Goal: Information Seeking & Learning: Learn about a topic

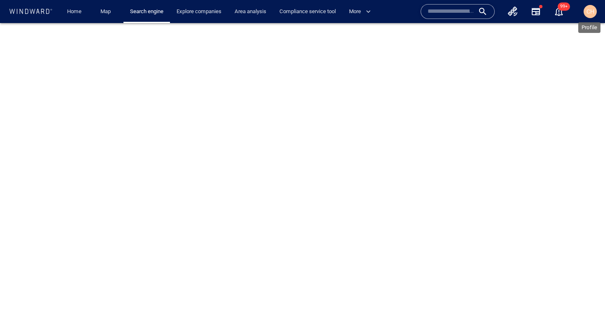
click at [590, 12] on span "CH" at bounding box center [590, 11] width 8 height 7
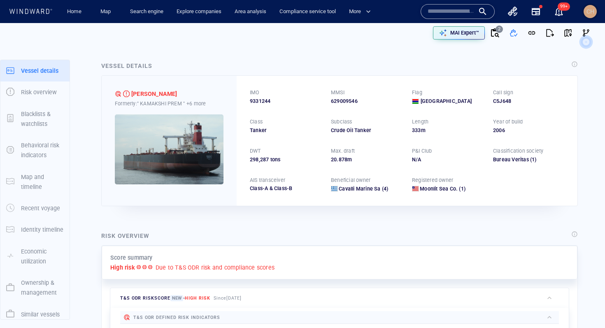
click at [590, 10] on span "CH" at bounding box center [590, 11] width 8 height 7
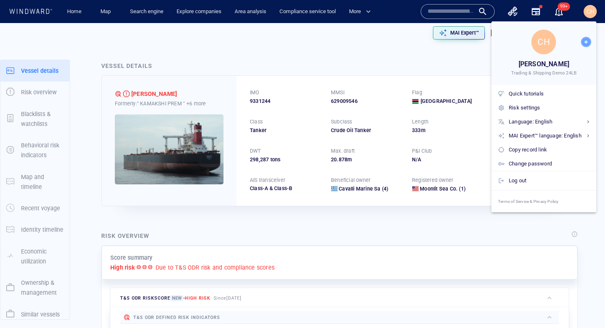
click at [592, 11] on div at bounding box center [302, 164] width 605 height 328
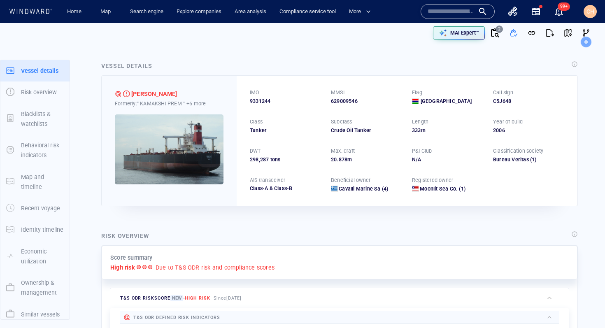
click at [589, 10] on span "CH" at bounding box center [590, 11] width 8 height 7
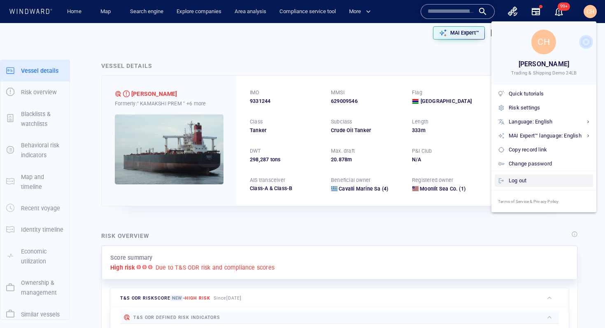
click at [516, 180] on div "Log out" at bounding box center [548, 180] width 81 height 9
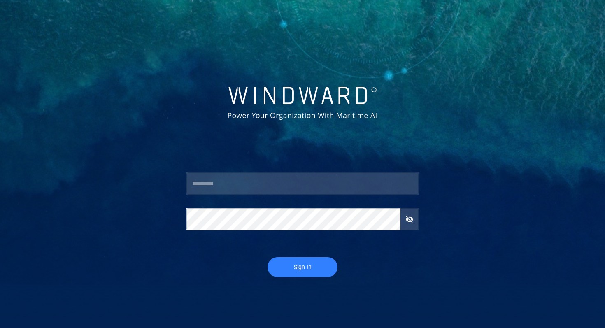
click at [226, 181] on input "text" at bounding box center [302, 183] width 232 height 22
type input "**********"
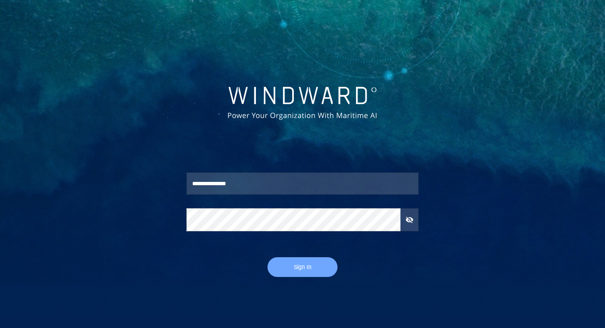
click at [304, 267] on span "Sign In" at bounding box center [302, 267] width 53 height 10
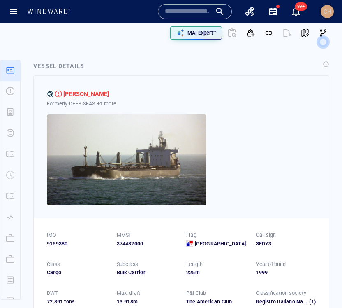
click at [328, 12] on span "CH" at bounding box center [328, 11] width 8 height 7
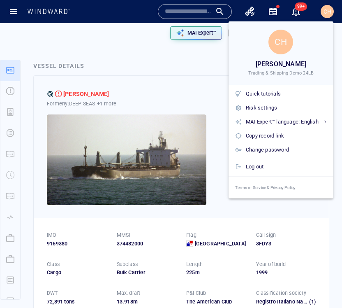
click at [118, 39] on div at bounding box center [171, 154] width 342 height 308
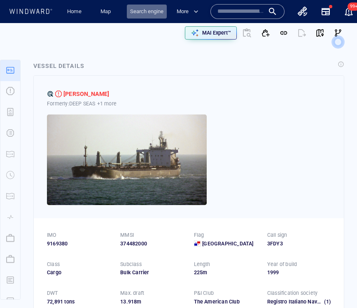
click at [145, 12] on link "Search engine" at bounding box center [147, 12] width 40 height 14
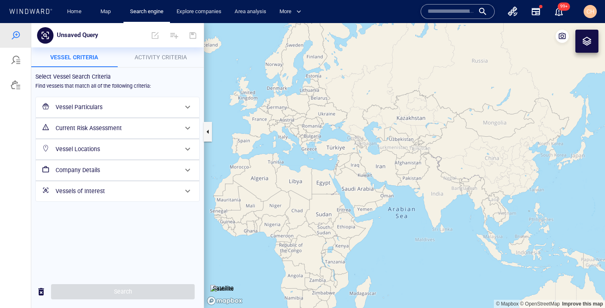
drag, startPoint x: 562, startPoint y: 186, endPoint x: 318, endPoint y: 179, distance: 244.0
click at [318, 179] on canvas "Map" at bounding box center [404, 165] width 401 height 285
click at [360, 164] on canvas "Map" at bounding box center [404, 165] width 401 height 285
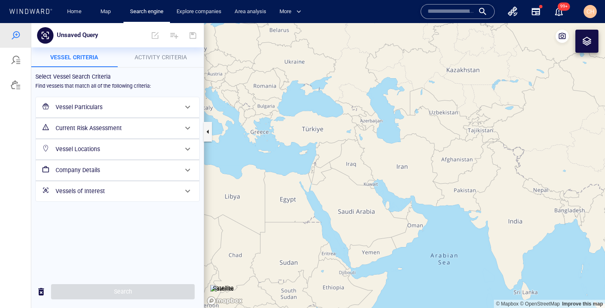
drag, startPoint x: 309, startPoint y: 167, endPoint x: 360, endPoint y: 167, distance: 51.0
click at [361, 167] on canvas "Map" at bounding box center [404, 165] width 401 height 285
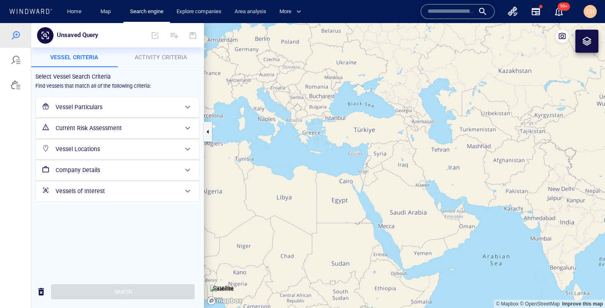
click at [310, 140] on canvas "Map" at bounding box center [404, 165] width 401 height 285
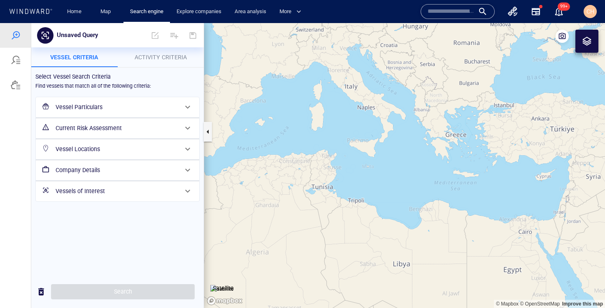
drag, startPoint x: 295, startPoint y: 138, endPoint x: 441, endPoint y: 152, distance: 146.3
click at [401, 152] on canvas "Map" at bounding box center [404, 165] width 401 height 285
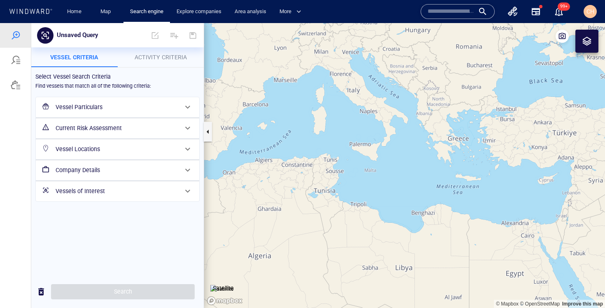
click at [401, 126] on canvas "Map" at bounding box center [404, 165] width 401 height 285
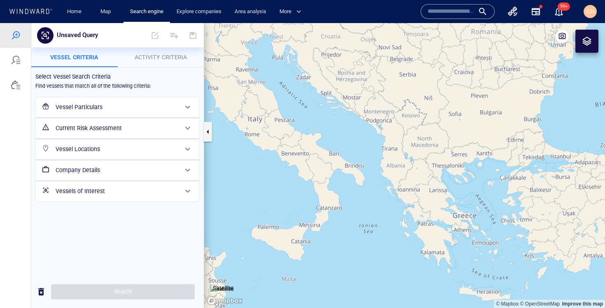
drag, startPoint x: 426, startPoint y: 95, endPoint x: 379, endPoint y: 167, distance: 85.9
click at [379, 167] on canvas "Map" at bounding box center [404, 165] width 401 height 285
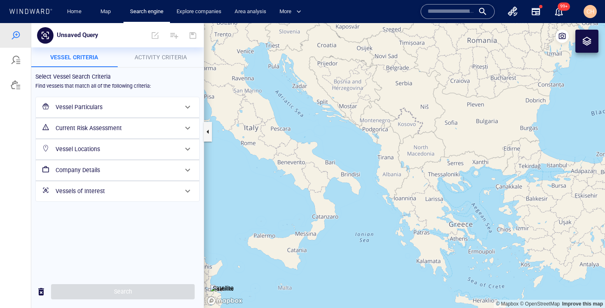
drag, startPoint x: 399, startPoint y: 259, endPoint x: 342, endPoint y: 210, distance: 75.0
click at [342, 210] on canvas "Map" at bounding box center [404, 165] width 401 height 285
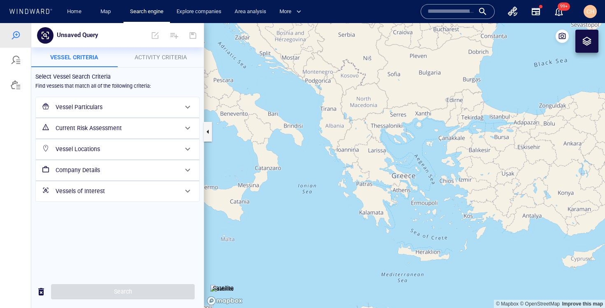
click at [401, 44] on div at bounding box center [587, 41] width 10 height 10
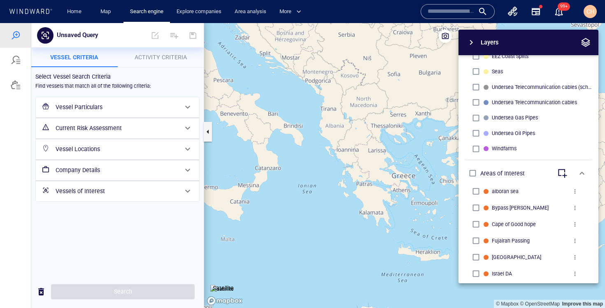
scroll to position [328, 0]
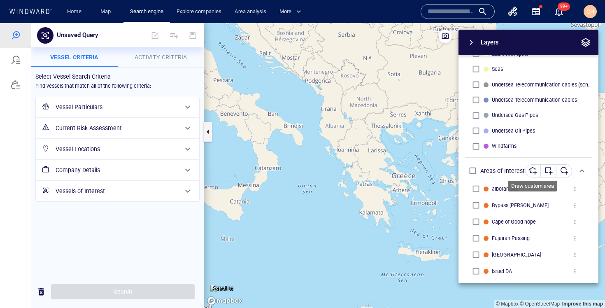
click at [401, 169] on div "button" at bounding box center [533, 171] width 8 height 8
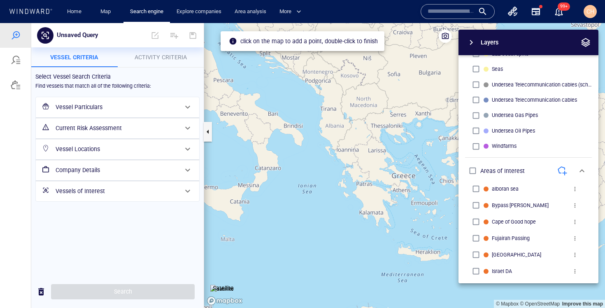
click at [367, 227] on canvas "Map" at bounding box center [404, 165] width 401 height 285
click at [244, 220] on canvas "Map" at bounding box center [404, 165] width 401 height 285
click at [244, 225] on canvas "Map" at bounding box center [404, 165] width 401 height 285
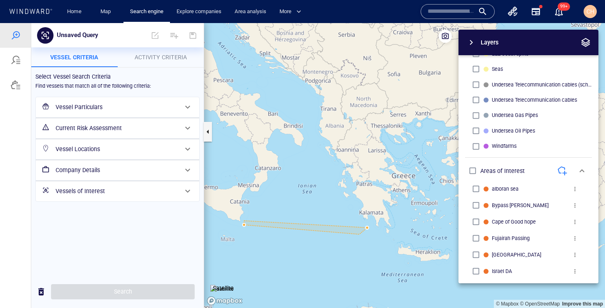
click at [368, 232] on canvas "Map" at bounding box center [404, 165] width 401 height 285
click at [368, 229] on canvas "Map" at bounding box center [404, 165] width 401 height 285
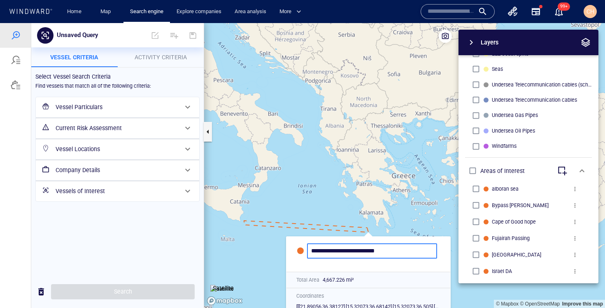
type input "**********"
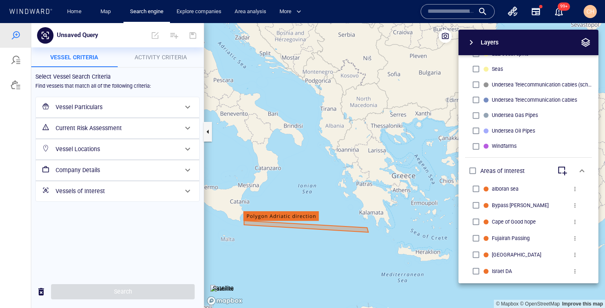
click at [82, 149] on h6 "Vessel Locations" at bounding box center [117, 149] width 122 height 10
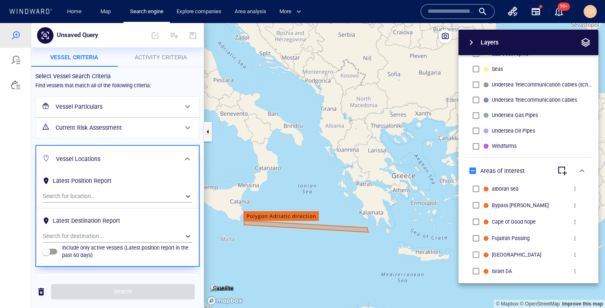
click at [77, 104] on h6 "Vessel Particulars" at bounding box center [117, 107] width 122 height 10
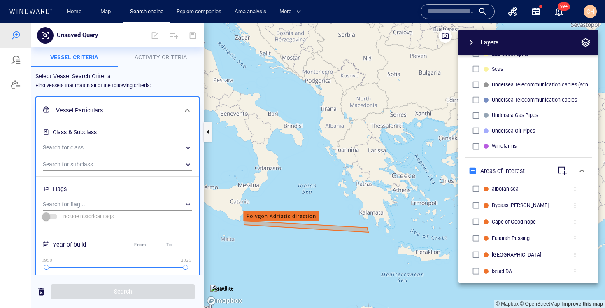
click at [75, 109] on h6 "Vessel Particulars" at bounding box center [116, 110] width 121 height 10
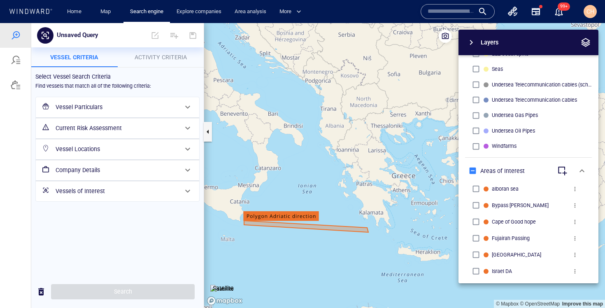
click at [81, 132] on h6 "Current Risk Assessment" at bounding box center [117, 128] width 122 height 10
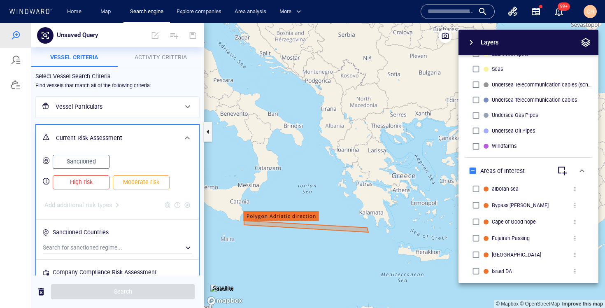
click at [81, 132] on div "Current Risk Assessment" at bounding box center [117, 138] width 128 height 17
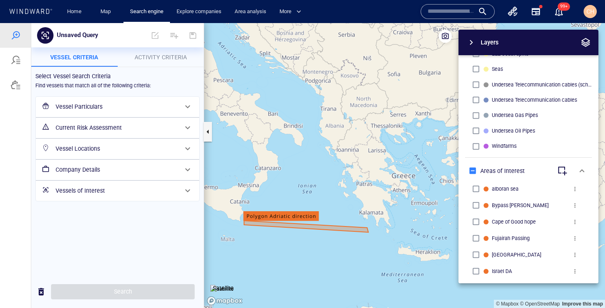
click at [80, 149] on h6 "Vessel Locations" at bounding box center [117, 149] width 122 height 10
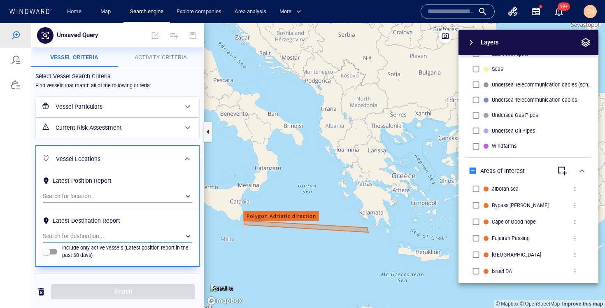
click at [96, 237] on div "​" at bounding box center [117, 236] width 149 height 12
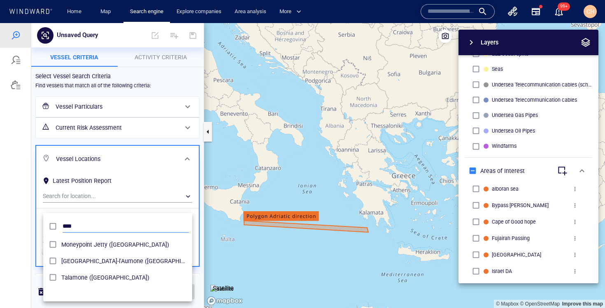
scroll to position [82, 149]
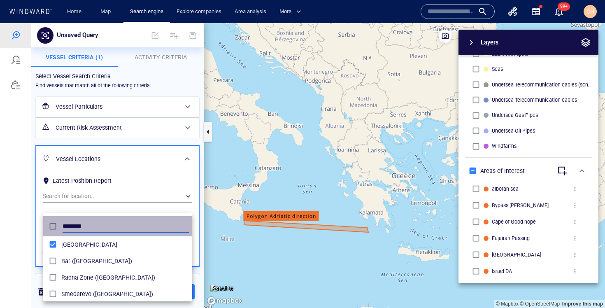
click at [79, 223] on input "********" at bounding box center [126, 226] width 126 height 12
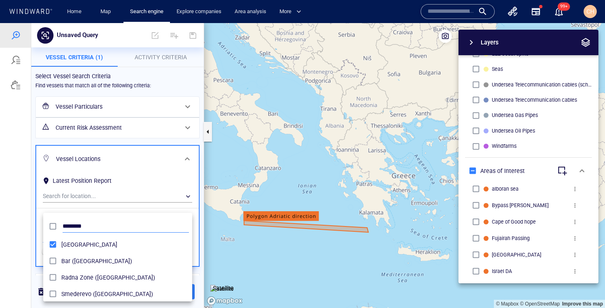
type input "*"
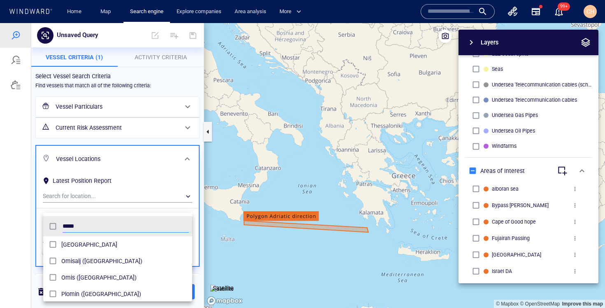
type input "*****"
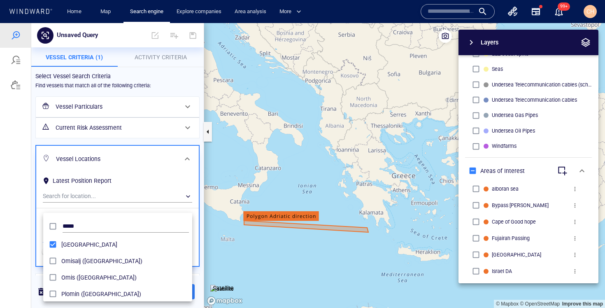
drag, startPoint x: 246, startPoint y: 119, endPoint x: 285, endPoint y: 206, distance: 94.8
click at [285, 206] on div at bounding box center [302, 165] width 605 height 285
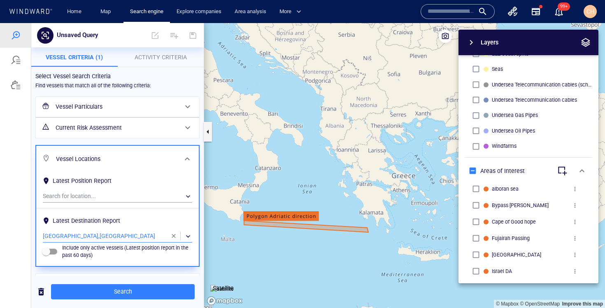
click at [106, 235] on div "​" at bounding box center [117, 236] width 149 height 12
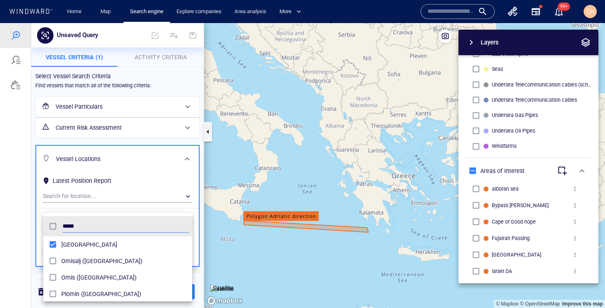
scroll to position [82, 149]
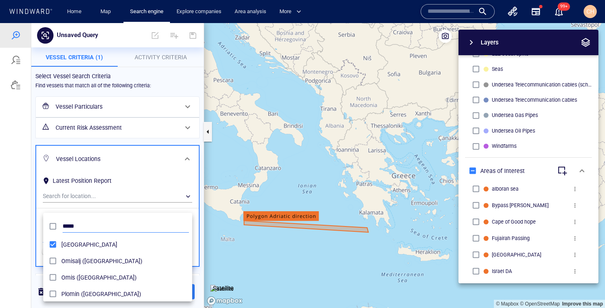
click at [68, 223] on input "*****" at bounding box center [126, 226] width 126 height 12
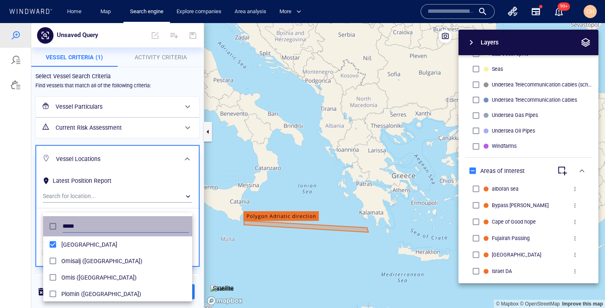
click at [68, 223] on input "*****" at bounding box center [126, 226] width 126 height 12
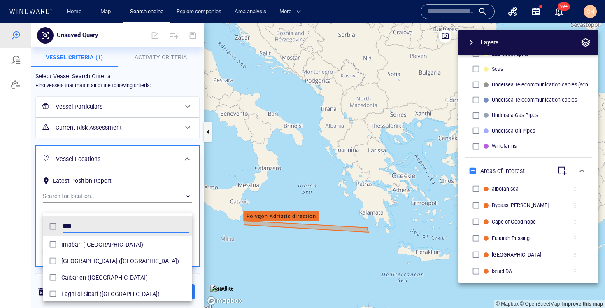
type input "****"
click at [203, 207] on div at bounding box center [302, 165] width 605 height 285
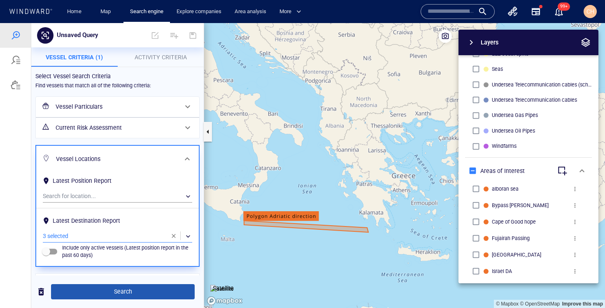
click at [126, 292] on span "Search" at bounding box center [123, 291] width 130 height 10
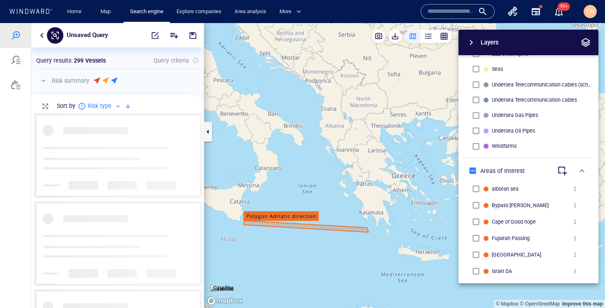
scroll to position [195, 172]
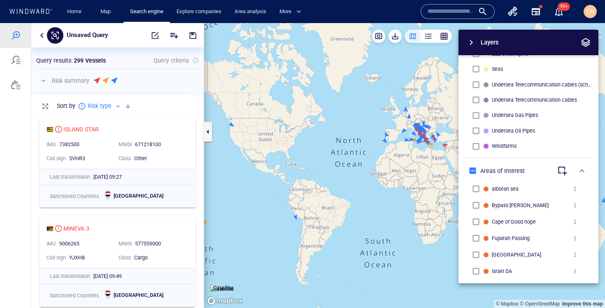
drag, startPoint x: 365, startPoint y: 155, endPoint x: 307, endPoint y: 152, distance: 58.1
click at [307, 152] on canvas "Map" at bounding box center [404, 165] width 401 height 285
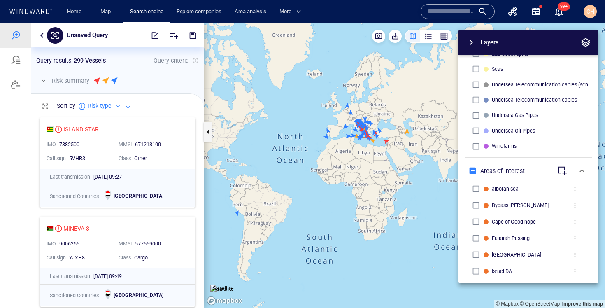
click at [374, 153] on div "Layers System Areas International Waters Straits Exclusive Economic Zones 40NM …" at bounding box center [485, 156] width 226 height 253
click at [366, 140] on canvas "Map" at bounding box center [404, 165] width 401 height 285
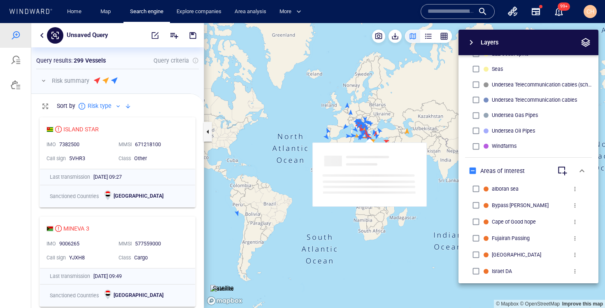
click at [366, 140] on canvas "Map" at bounding box center [404, 165] width 401 height 285
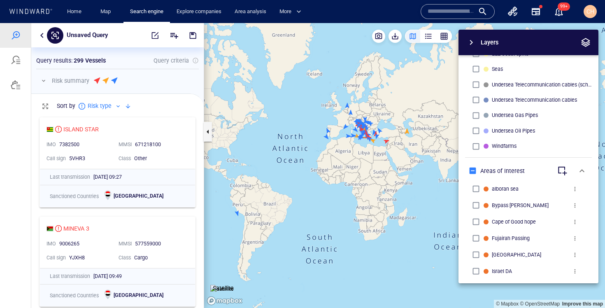
click at [376, 148] on div "Layers System Areas International Waters Straits Exclusive Economic Zones 40NM …" at bounding box center [485, 156] width 226 height 253
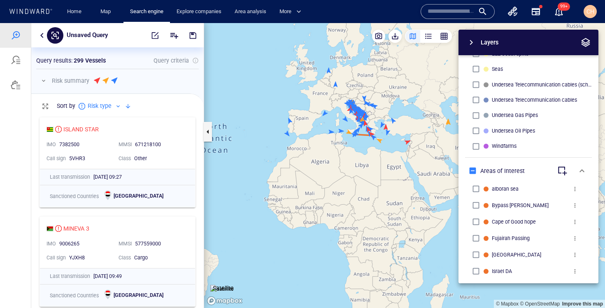
click at [376, 148] on div "Layers System Areas International Waters Straits Exclusive Economic Zones 40NM …" at bounding box center [485, 156] width 226 height 253
click at [372, 143] on div "Layers System Areas International Waters Straits Exclusive Economic Zones 40NM …" at bounding box center [485, 156] width 226 height 253
click at [360, 142] on canvas "Map" at bounding box center [404, 165] width 401 height 285
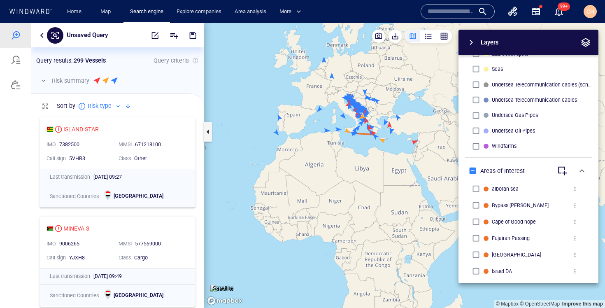
click at [368, 137] on canvas "Map" at bounding box center [404, 165] width 401 height 285
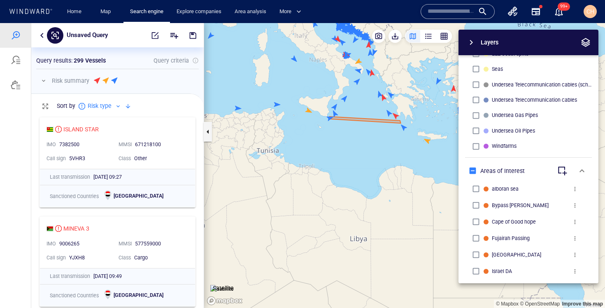
drag, startPoint x: 343, startPoint y: 73, endPoint x: 328, endPoint y: 158, distance: 86.9
click at [328, 159] on canvas "Map" at bounding box center [404, 165] width 401 height 285
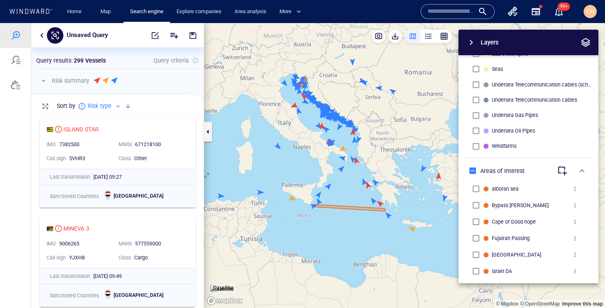
click at [302, 116] on canvas "Map" at bounding box center [404, 165] width 401 height 285
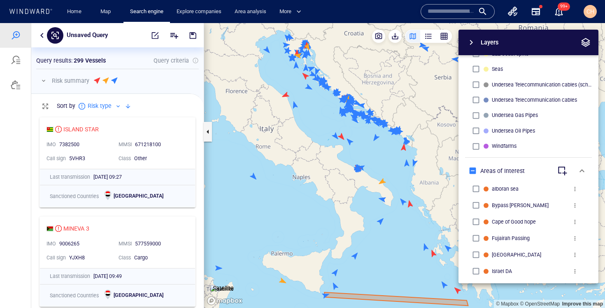
click at [323, 111] on canvas "Map" at bounding box center [404, 165] width 401 height 285
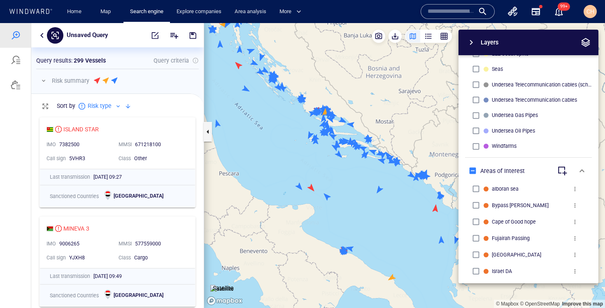
drag, startPoint x: 324, startPoint y: 108, endPoint x: 256, endPoint y: 144, distance: 76.9
click at [256, 144] on canvas "Map" at bounding box center [404, 165] width 401 height 285
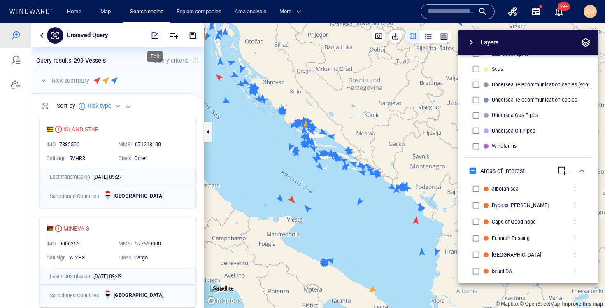
click at [154, 34] on span "button" at bounding box center [155, 35] width 8 height 8
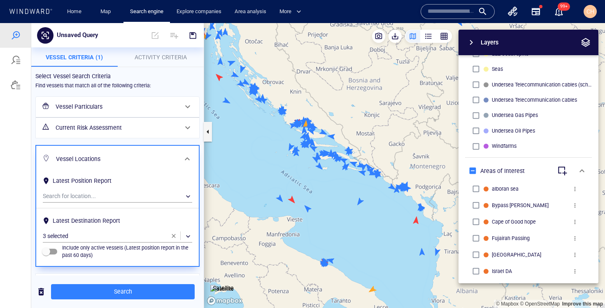
click at [86, 108] on h6 "Vessel Particulars" at bounding box center [117, 107] width 122 height 10
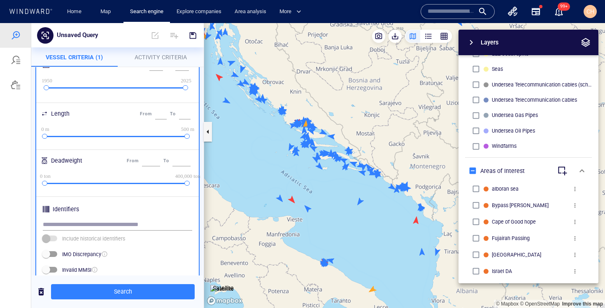
scroll to position [195, 0]
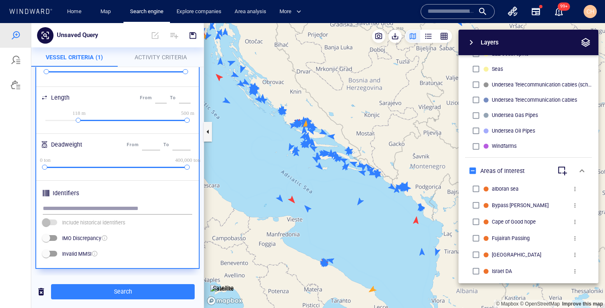
drag, startPoint x: 45, startPoint y: 119, endPoint x: 79, endPoint y: 119, distance: 34.1
click at [79, 119] on div at bounding box center [78, 120] width 5 height 5
type input "***"
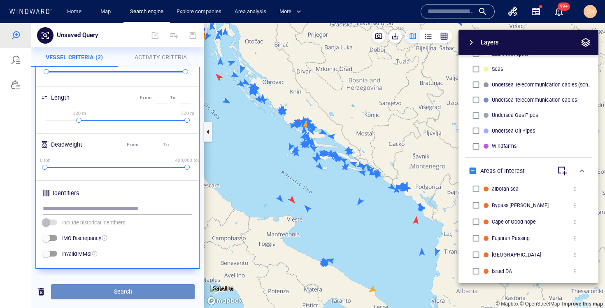
click at [128, 290] on span "Search" at bounding box center [123, 291] width 130 height 10
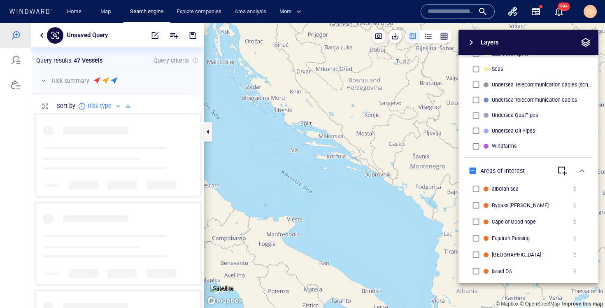
scroll to position [195, 172]
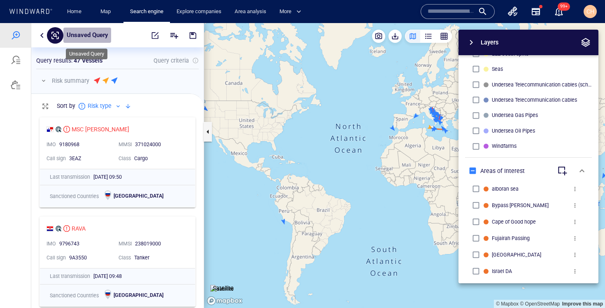
click at [93, 35] on p "Unsaved Query" at bounding box center [87, 35] width 41 height 11
type input "**********"
click at [401, 153] on div "Layers System Areas International Waters Straits Exclusive Economic Zones 40NM …" at bounding box center [485, 156] width 226 height 253
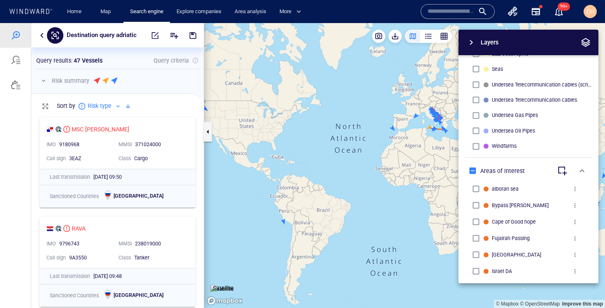
click at [401, 133] on div "Layers System Areas International Waters Straits Exclusive Economic Zones 40NM …" at bounding box center [485, 156] width 226 height 253
click at [195, 31] on span "button" at bounding box center [193, 35] width 8 height 8
click at [401, 140] on div "Layers System Areas International Waters Straits Exclusive Economic Zones 40NM …" at bounding box center [485, 156] width 226 height 253
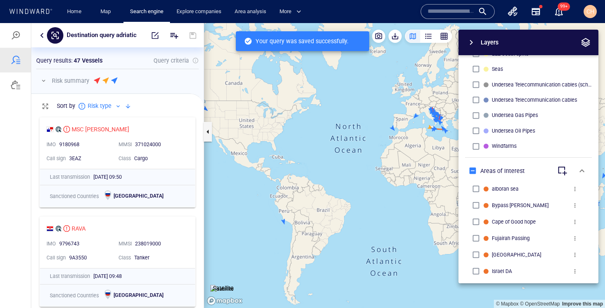
scroll to position [195, 172]
click at [401, 138] on div "Layers System Areas International Waters Straits Exclusive Economic Zones 40NM …" at bounding box center [485, 156] width 226 height 253
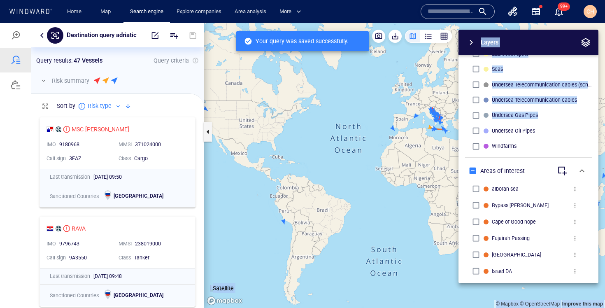
drag, startPoint x: 437, startPoint y: 138, endPoint x: 324, endPoint y: 147, distance: 113.0
click at [324, 147] on div "© Mapbox © OpenStreetMap Improve this map Satellite Layers System Areas Interna…" at bounding box center [404, 165] width 401 height 285
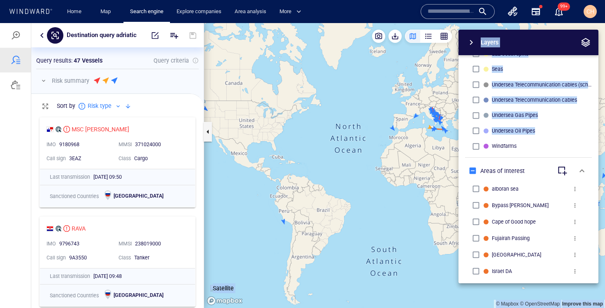
drag, startPoint x: 425, startPoint y: 147, endPoint x: 336, endPoint y: 163, distance: 89.9
click at [336, 163] on div "© Mapbox © OpenStreetMap Improve this map Satellite Layers System Areas Interna…" at bounding box center [404, 165] width 401 height 285
click at [401, 40] on span "button" at bounding box center [471, 42] width 10 height 10
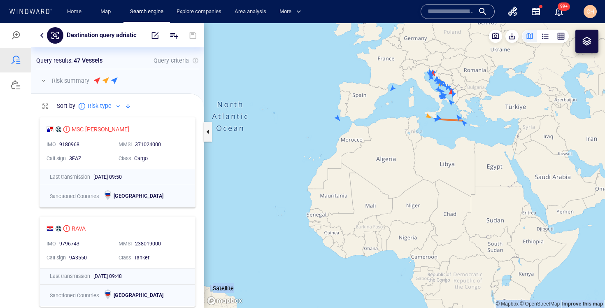
drag, startPoint x: 392, startPoint y: 119, endPoint x: 332, endPoint y: 184, distance: 88.5
click at [381, 183] on canvas "Map" at bounding box center [404, 165] width 401 height 285
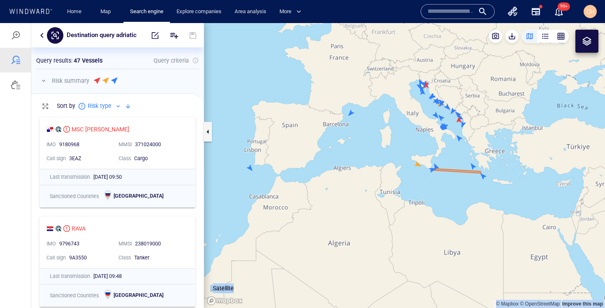
click at [251, 169] on canvas "Map" at bounding box center [404, 165] width 401 height 285
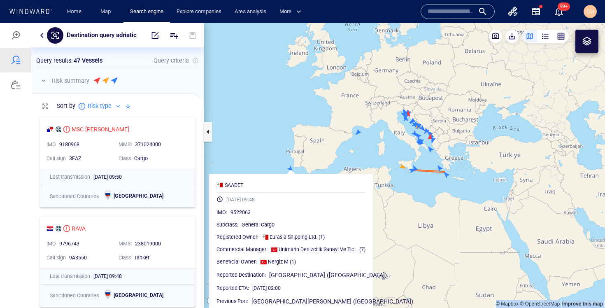
click at [358, 134] on canvas "Map" at bounding box center [404, 165] width 401 height 285
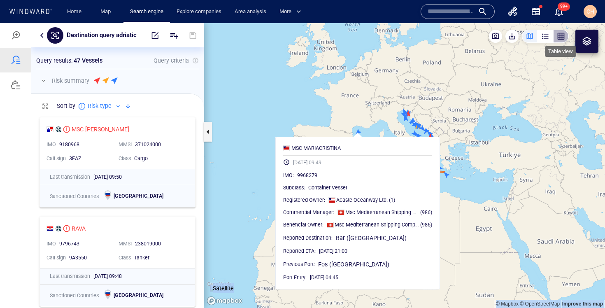
click at [401, 35] on div "button" at bounding box center [561, 36] width 8 height 8
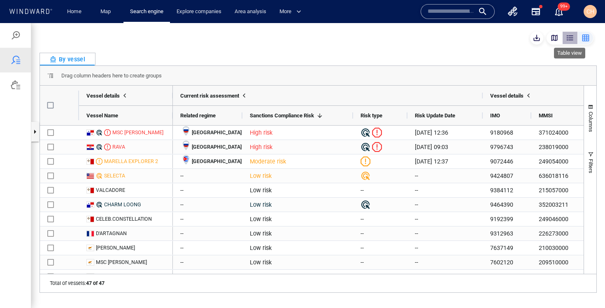
click at [401, 38] on div "button" at bounding box center [570, 38] width 8 height 8
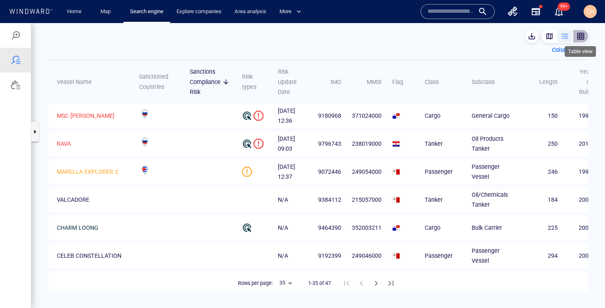
click at [401, 38] on div "button" at bounding box center [580, 36] width 8 height 8
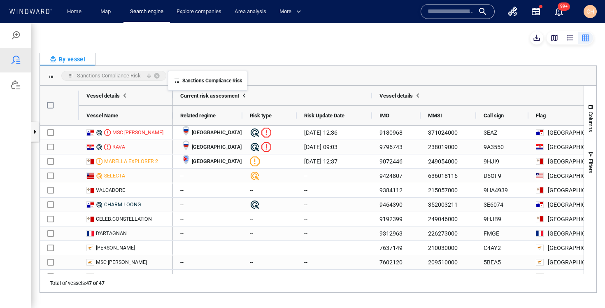
drag, startPoint x: 290, startPoint y: 116, endPoint x: 172, endPoint y: 76, distance: 124.9
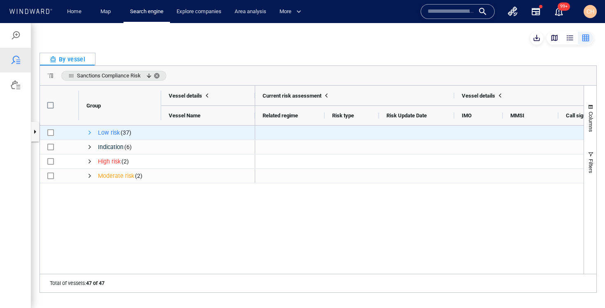
click at [89, 132] on span "Press SPACE to select this row." at bounding box center [89, 132] width 7 height 7
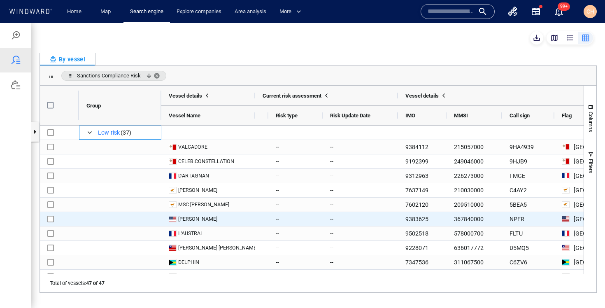
scroll to position [0, 0]
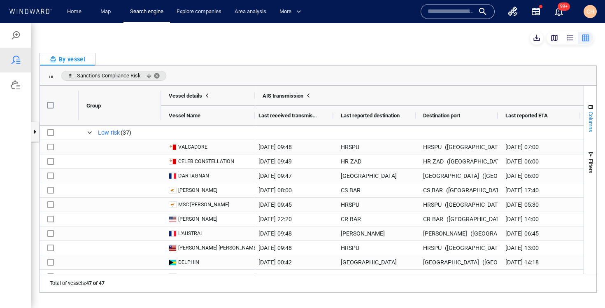
click at [401, 118] on span "Columns" at bounding box center [590, 121] width 6 height 21
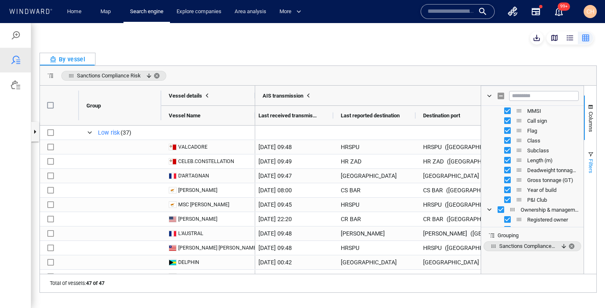
click at [401, 165] on span "Filters" at bounding box center [590, 166] width 6 height 14
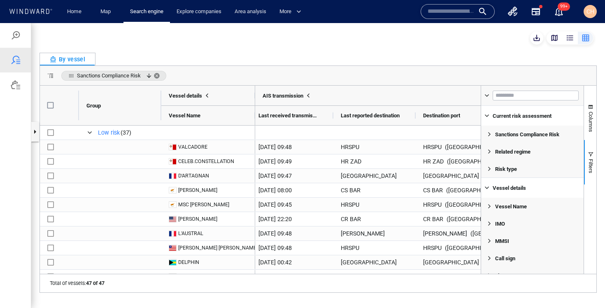
click at [401, 71] on div "Sanctions Compliance Risk" at bounding box center [318, 76] width 556 height 20
click at [401, 37] on div "button" at bounding box center [554, 38] width 8 height 8
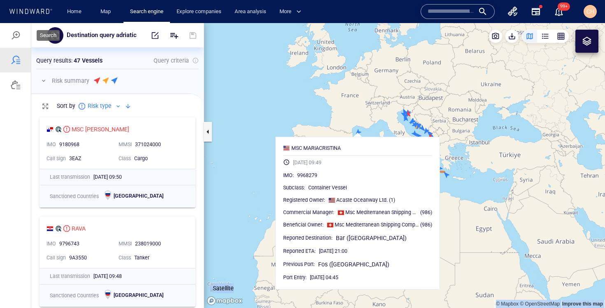
click at [21, 34] on div at bounding box center [15, 35] width 31 height 25
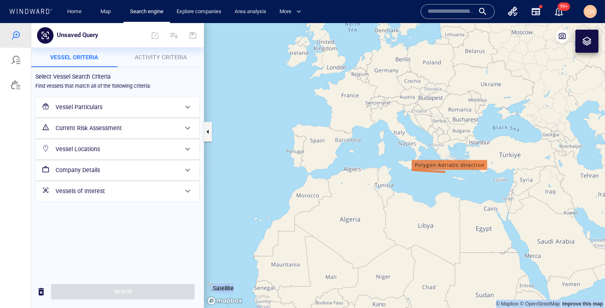
click at [401, 128] on canvas "Map" at bounding box center [404, 165] width 401 height 285
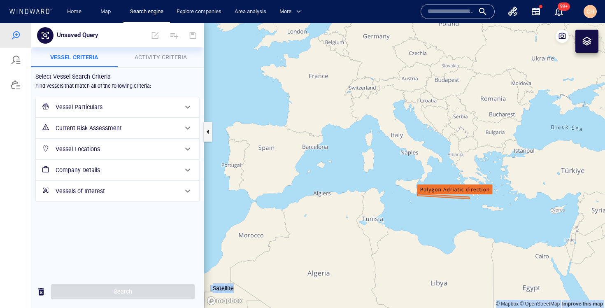
drag, startPoint x: 416, startPoint y: 128, endPoint x: 341, endPoint y: 115, distance: 76.8
click at [341, 115] on canvas "Map" at bounding box center [404, 165] width 401 height 285
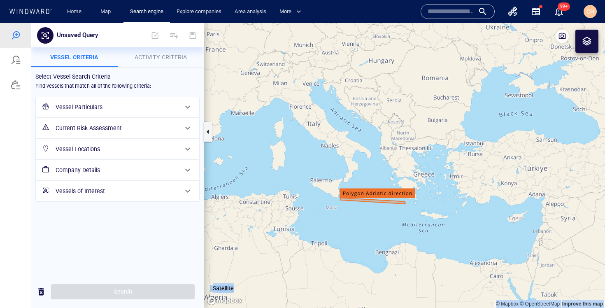
click at [156, 57] on span "Activity Criteria" at bounding box center [161, 57] width 52 height 7
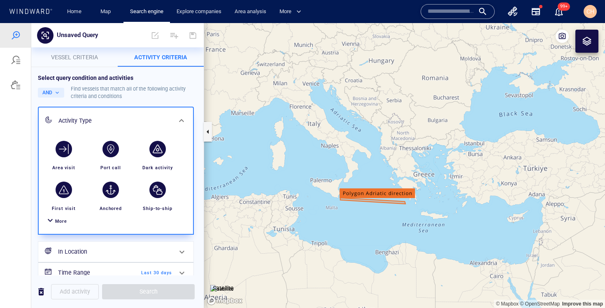
click at [48, 220] on div at bounding box center [50, 221] width 10 height 12
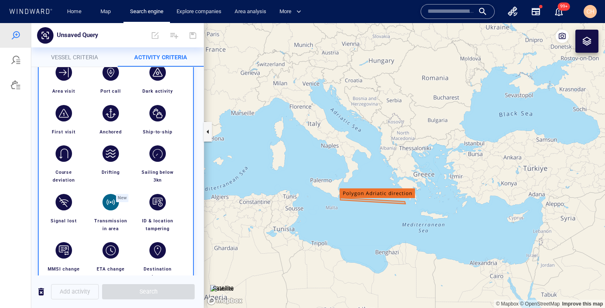
scroll to position [77, 0]
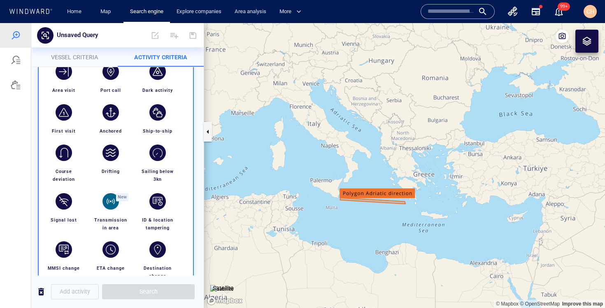
click at [112, 206] on div "button" at bounding box center [110, 201] width 16 height 16
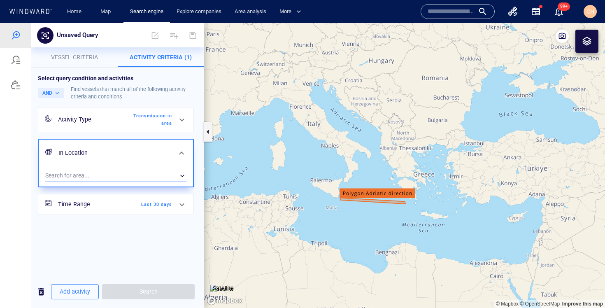
click at [83, 174] on div "​" at bounding box center [115, 175] width 141 height 12
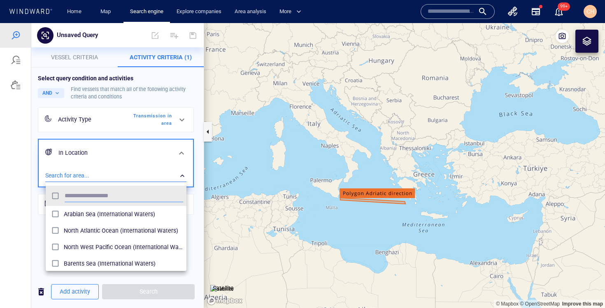
scroll to position [82, 141]
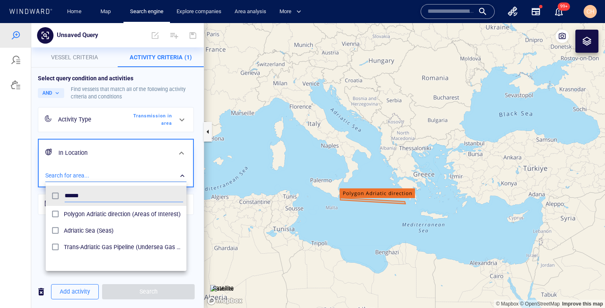
type input "******"
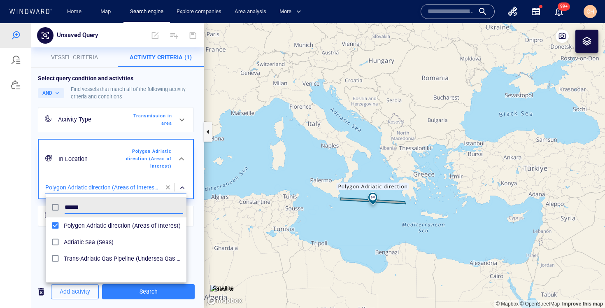
click at [198, 253] on div at bounding box center [302, 165] width 605 height 285
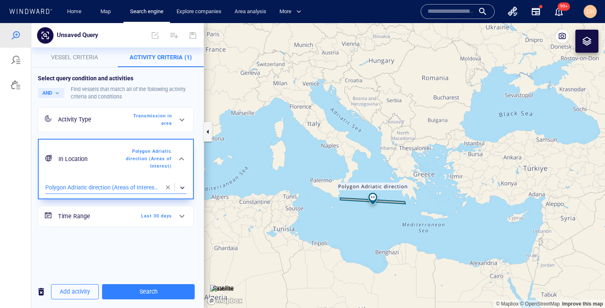
click at [191, 218] on div at bounding box center [182, 216] width 20 height 20
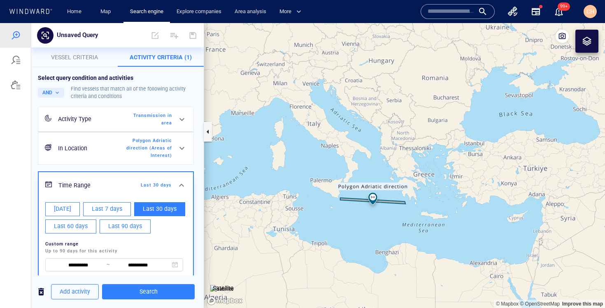
click at [95, 207] on span "Last 7 days" at bounding box center [107, 209] width 30 height 10
type input "**********"
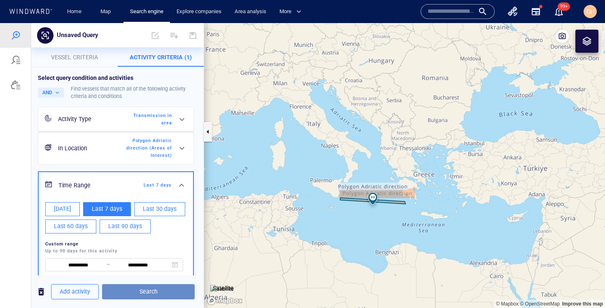
click at [135, 289] on span "Search" at bounding box center [148, 291] width 79 height 10
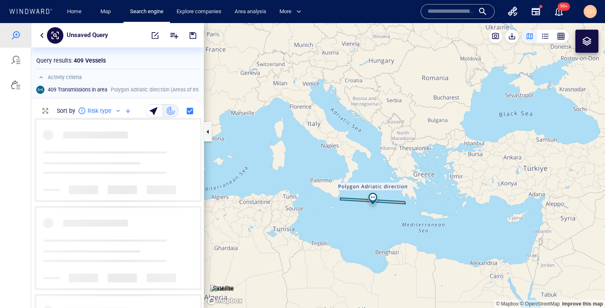
scroll to position [190, 172]
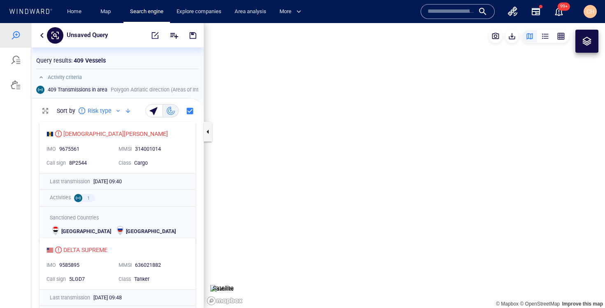
scroll to position [190, 172]
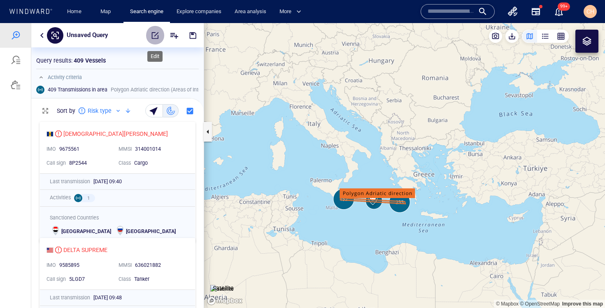
click at [152, 35] on span "button" at bounding box center [155, 35] width 8 height 8
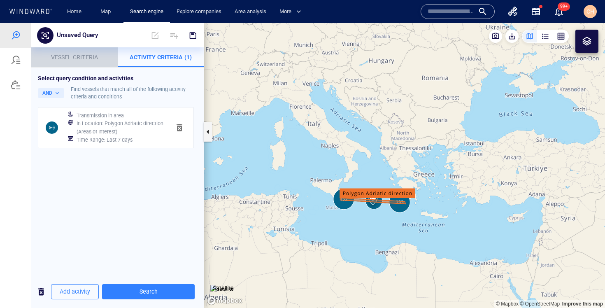
click at [71, 58] on span "Vessel criteria" at bounding box center [74, 57] width 47 height 7
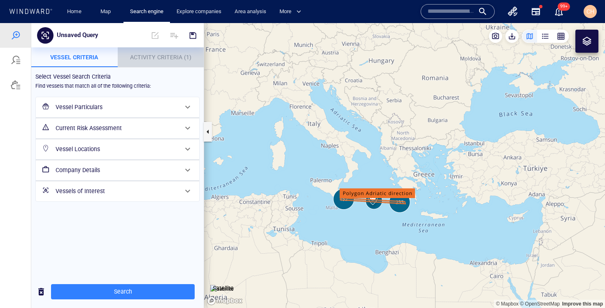
click at [152, 57] on span "Activity Criteria (1)" at bounding box center [160, 57] width 61 height 7
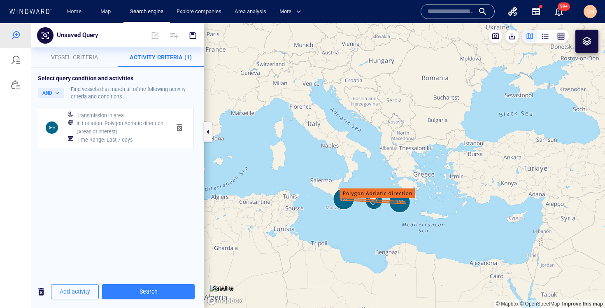
click at [119, 125] on h6 "In Location : Polygon Adriatic direction (Areas of Interest)" at bounding box center [120, 127] width 87 height 16
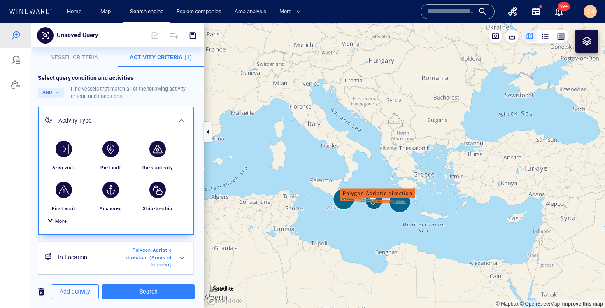
scroll to position [26, 0]
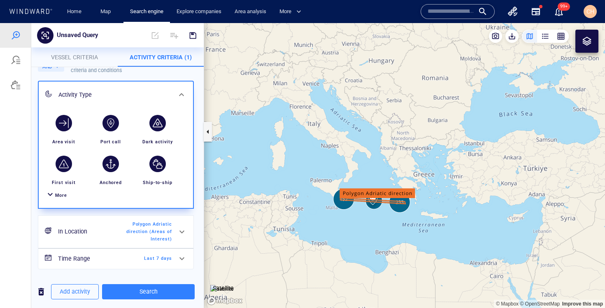
click at [170, 260] on span "Last 7 days" at bounding box center [148, 258] width 47 height 7
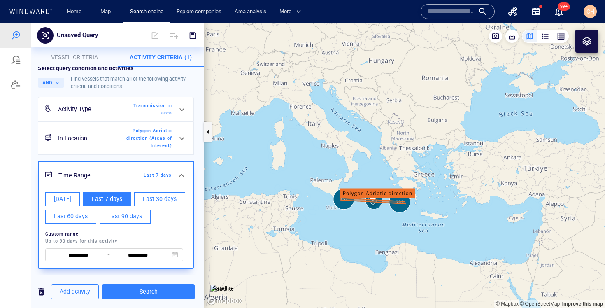
scroll to position [0, 0]
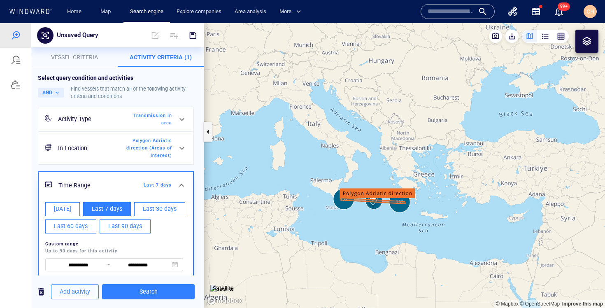
click at [62, 204] on span "Today" at bounding box center [62, 209] width 17 height 10
type input "**********"
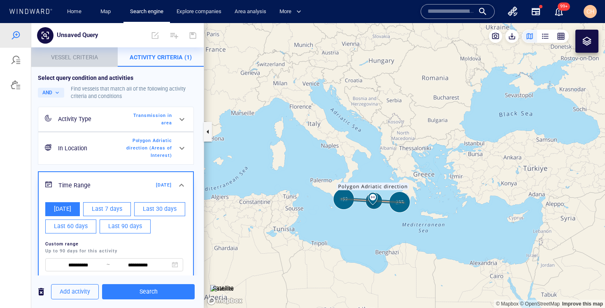
click at [80, 58] on span "Vessel criteria" at bounding box center [74, 57] width 47 height 7
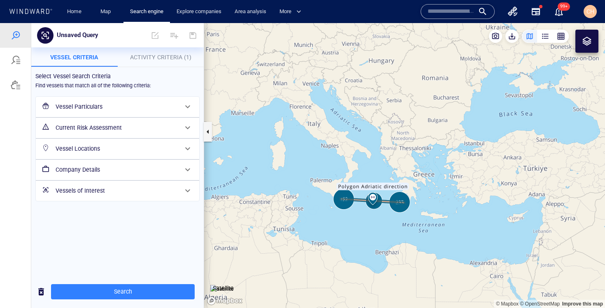
click at [96, 150] on h6 "Vessel Locations" at bounding box center [117, 149] width 122 height 10
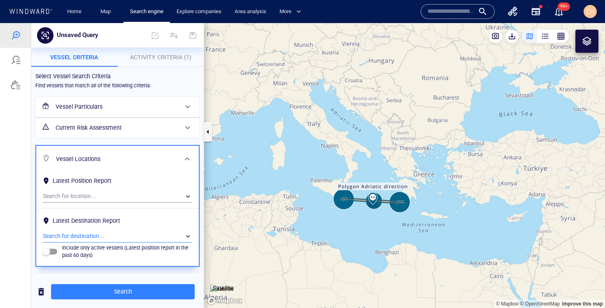
click at [77, 237] on div "​" at bounding box center [117, 236] width 149 height 12
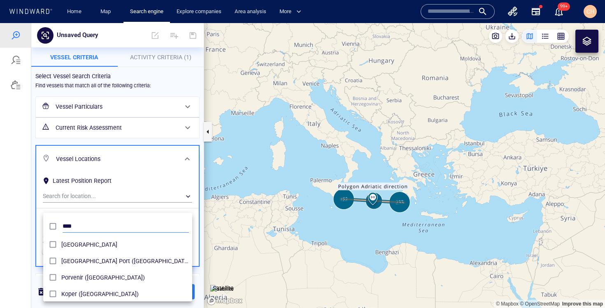
scroll to position [82, 149]
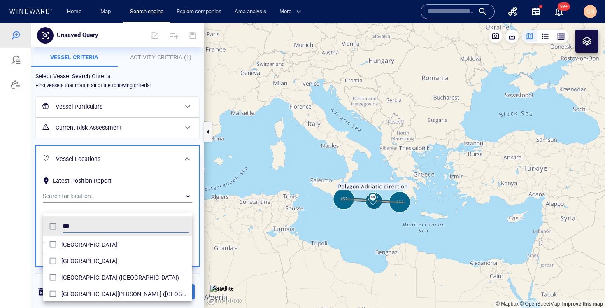
type input "***"
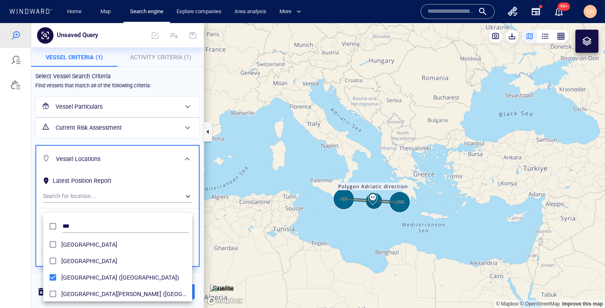
click at [204, 214] on div at bounding box center [302, 165] width 605 height 285
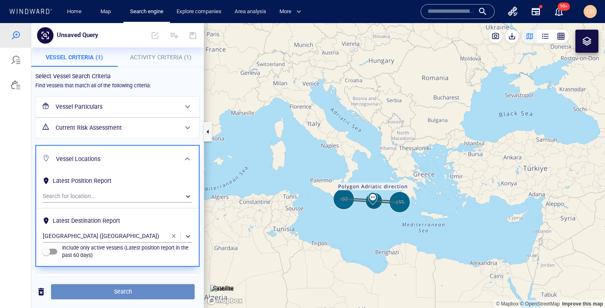
click at [119, 295] on span "Search" at bounding box center [123, 291] width 130 height 10
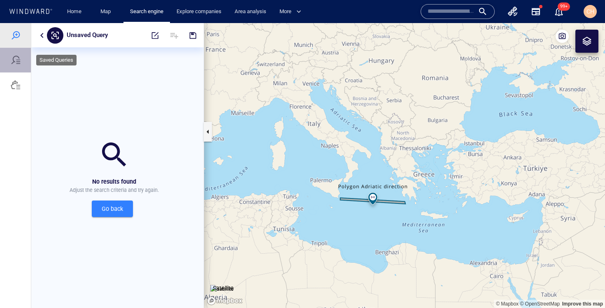
click at [17, 60] on div at bounding box center [16, 60] width 10 height 10
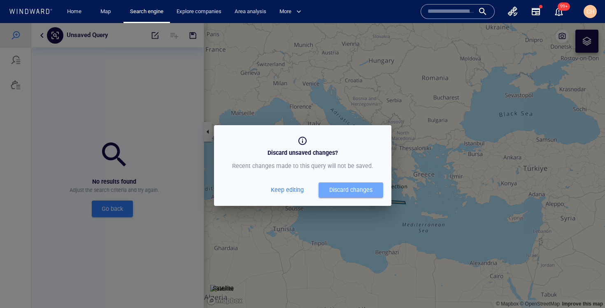
click at [350, 186] on div "Discard changes" at bounding box center [350, 190] width 43 height 10
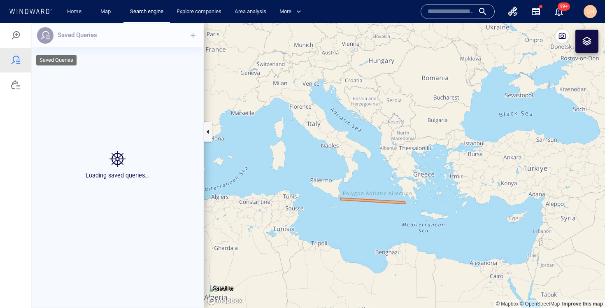
click at [19, 58] on div at bounding box center [16, 60] width 10 height 10
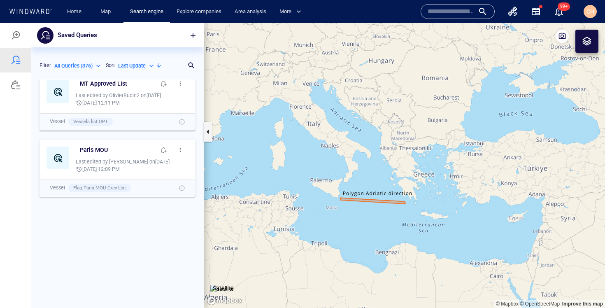
scroll to position [23, 0]
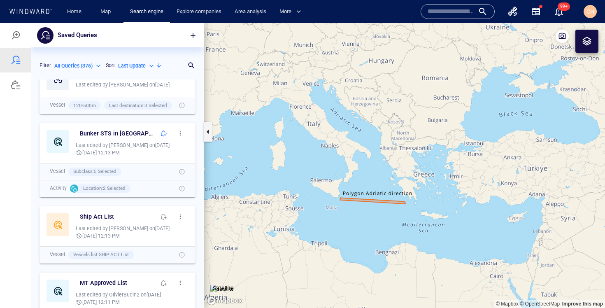
click at [98, 65] on div "All Queries ( 376 )" at bounding box center [78, 65] width 48 height 7
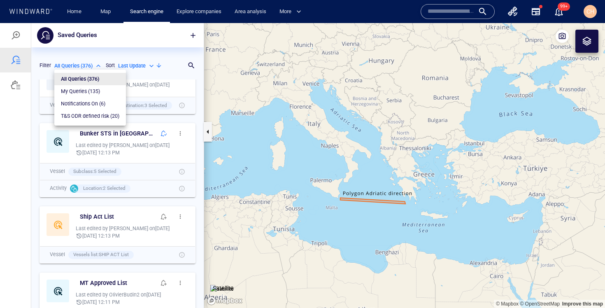
click at [161, 68] on div at bounding box center [302, 165] width 605 height 285
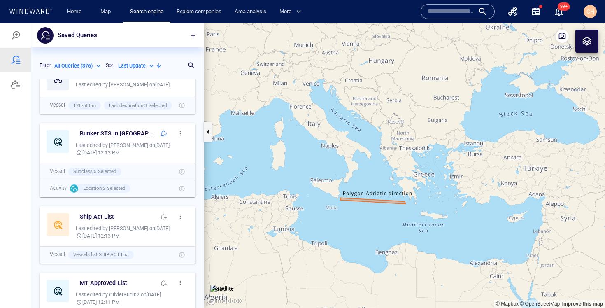
click at [153, 67] on div "Last Update" at bounding box center [136, 65] width 37 height 7
click at [162, 66] on div at bounding box center [302, 165] width 605 height 285
click at [160, 65] on div at bounding box center [158, 65] width 7 height 7
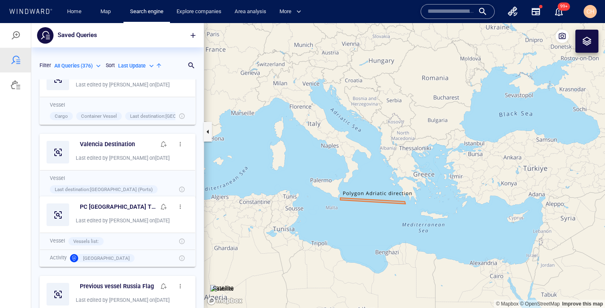
click at [151, 65] on div "Last Update" at bounding box center [136, 65] width 37 height 7
click at [137, 93] on p "Last Update" at bounding box center [140, 91] width 28 height 7
click at [161, 64] on div at bounding box center [158, 65] width 7 height 7
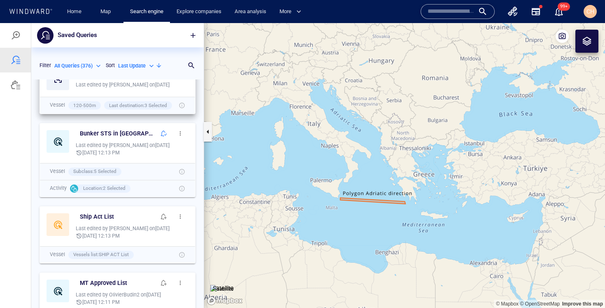
scroll to position [0, 0]
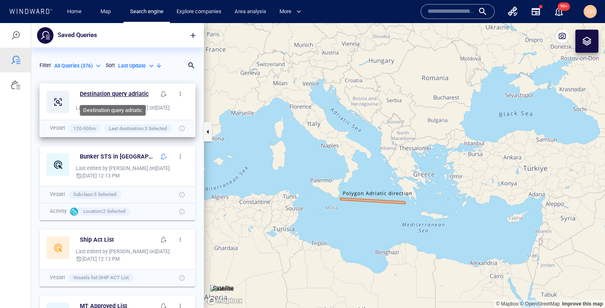
click at [128, 93] on h6 "Destination query adriatic" at bounding box center [114, 94] width 69 height 10
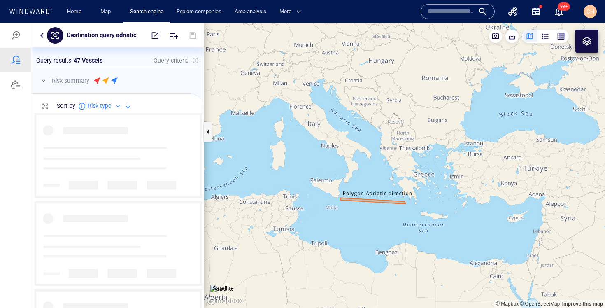
scroll to position [195, 172]
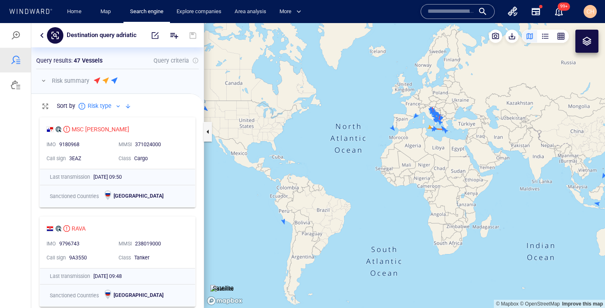
click at [461, 131] on canvas "Map" at bounding box center [404, 165] width 401 height 285
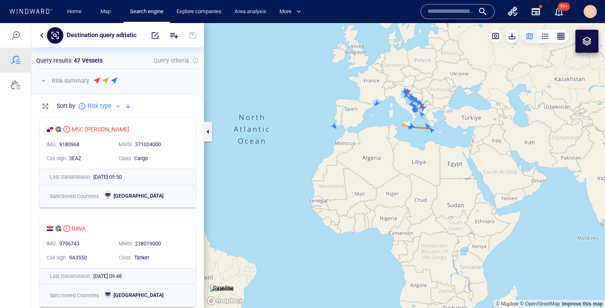
click at [439, 110] on canvas "Map" at bounding box center [404, 165] width 401 height 285
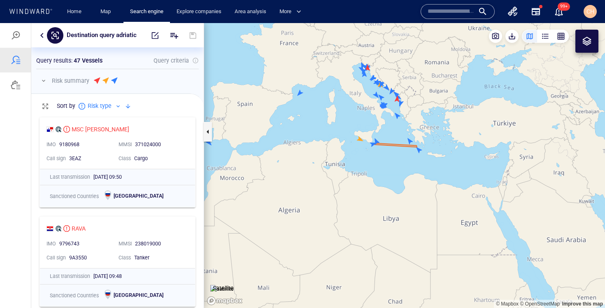
click at [414, 95] on canvas "Map" at bounding box center [404, 165] width 401 height 285
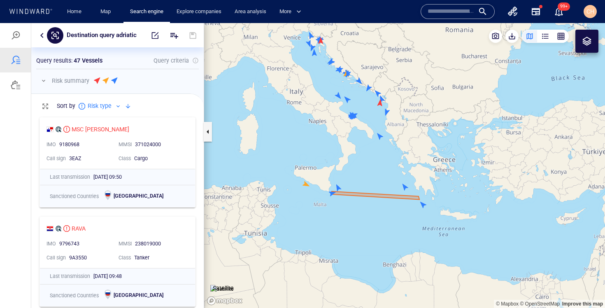
drag, startPoint x: 397, startPoint y: 74, endPoint x: 413, endPoint y: 139, distance: 67.3
click at [413, 139] on canvas "Map" at bounding box center [404, 165] width 401 height 285
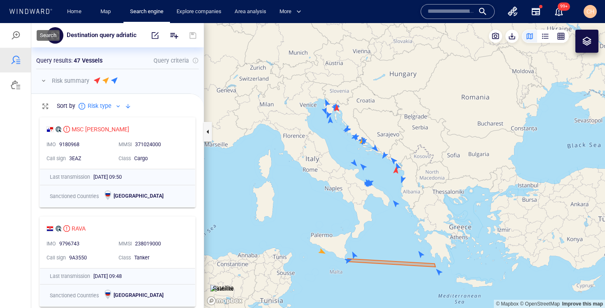
click at [16, 36] on div at bounding box center [16, 35] width 10 height 10
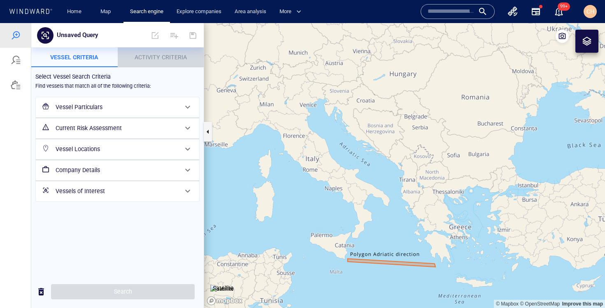
click at [158, 55] on span "Activity Criteria" at bounding box center [161, 57] width 52 height 7
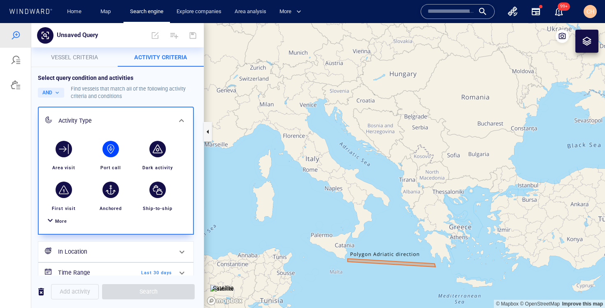
click at [106, 152] on div "button" at bounding box center [110, 149] width 16 height 16
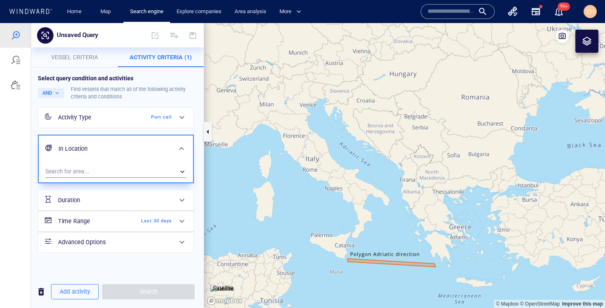
click at [94, 168] on div "​" at bounding box center [115, 171] width 141 height 12
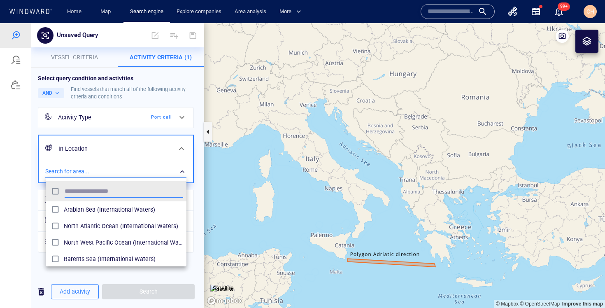
scroll to position [82, 141]
drag, startPoint x: 475, startPoint y: 279, endPoint x: 451, endPoint y: 201, distance: 80.9
click at [451, 201] on div at bounding box center [302, 165] width 605 height 285
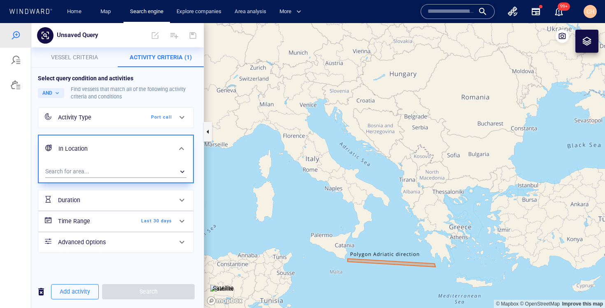
drag, startPoint x: 416, startPoint y: 293, endPoint x: 429, endPoint y: 216, distance: 78.5
click at [429, 216] on canvas "Map" at bounding box center [404, 165] width 401 height 285
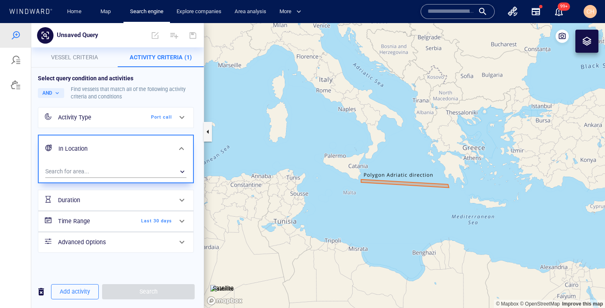
drag, startPoint x: 291, startPoint y: 133, endPoint x: 339, endPoint y: 146, distance: 49.0
click at [339, 146] on canvas "Map" at bounding box center [404, 165] width 401 height 285
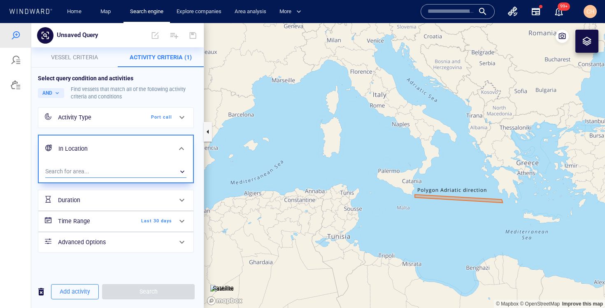
click at [83, 171] on div "​" at bounding box center [115, 171] width 141 height 12
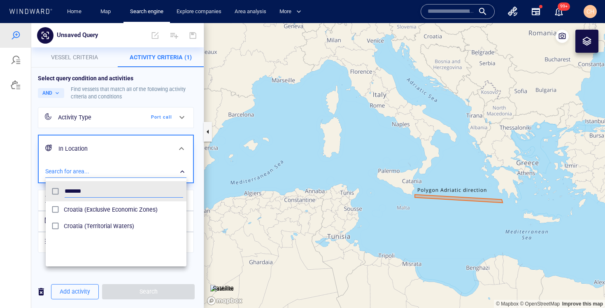
type input "*******"
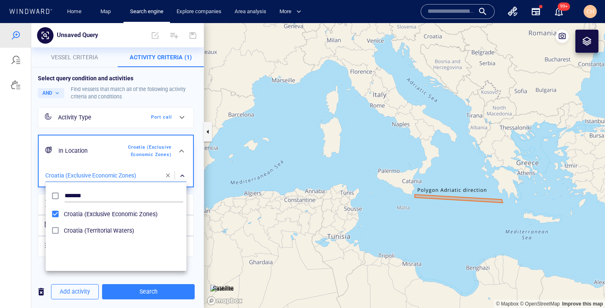
click at [199, 175] on div at bounding box center [302, 165] width 605 height 285
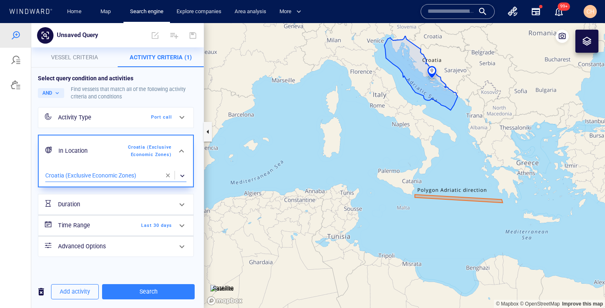
click at [172, 226] on div at bounding box center [182, 226] width 20 height 20
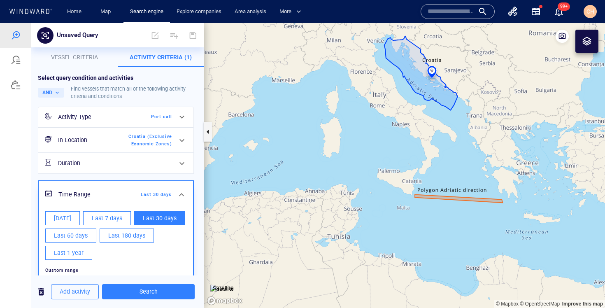
click at [67, 214] on span "Today" at bounding box center [62, 218] width 17 height 10
type input "**********"
click at [197, 237] on div "**********" at bounding box center [117, 199] width 164 height 257
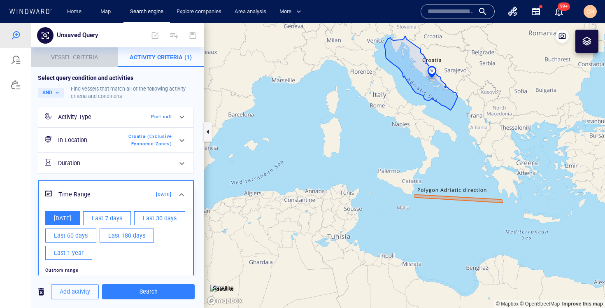
click at [71, 60] on p "Vessel criteria" at bounding box center [74, 57] width 77 height 10
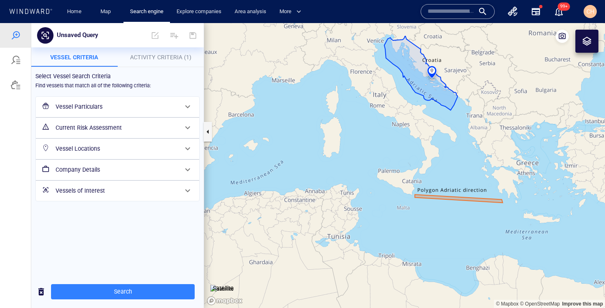
click at [91, 149] on h6 "Vessel Locations" at bounding box center [117, 149] width 122 height 10
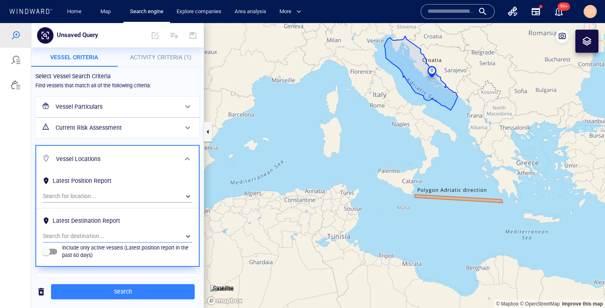
click at [103, 234] on div "​" at bounding box center [117, 236] width 149 height 12
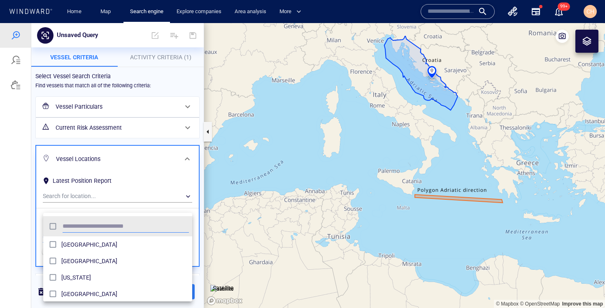
scroll to position [82, 149]
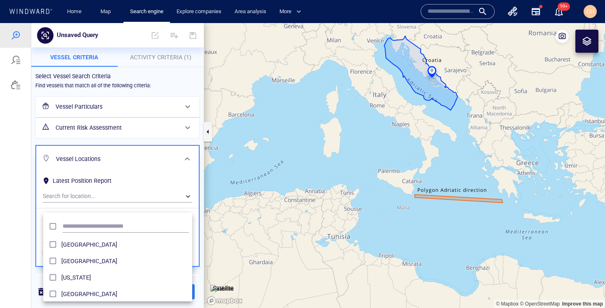
drag, startPoint x: 461, startPoint y: 246, endPoint x: 384, endPoint y: 226, distance: 79.4
click at [384, 226] on div at bounding box center [302, 165] width 605 height 285
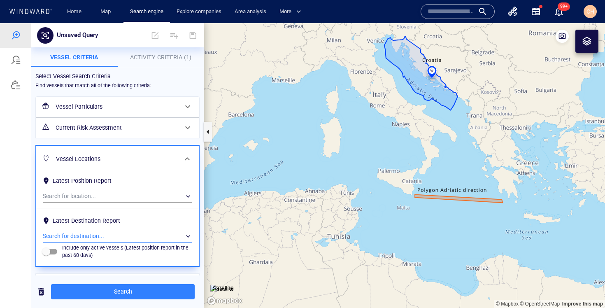
click at [91, 232] on div "​" at bounding box center [117, 236] width 149 height 12
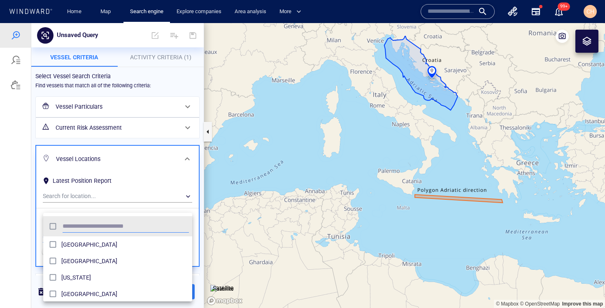
type input "*"
type input "******"
click at [201, 182] on div at bounding box center [302, 165] width 605 height 285
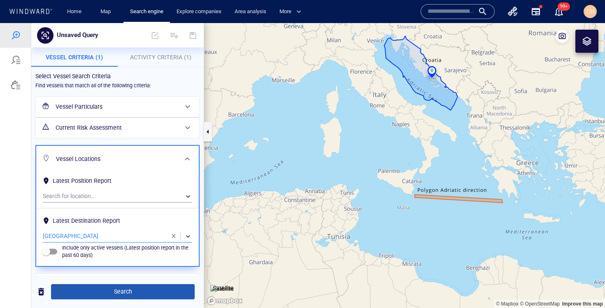
click at [121, 292] on span "Search" at bounding box center [123, 291] width 130 height 10
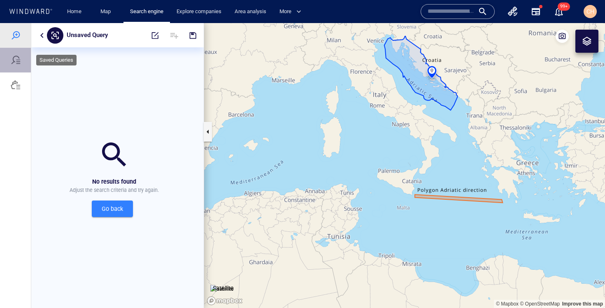
click at [16, 56] on div at bounding box center [16, 60] width 10 height 10
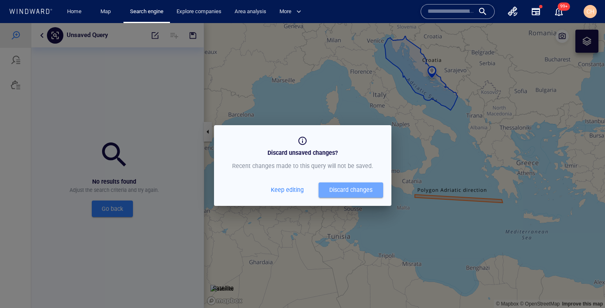
click at [343, 195] on button "Discard changes" at bounding box center [350, 189] width 65 height 15
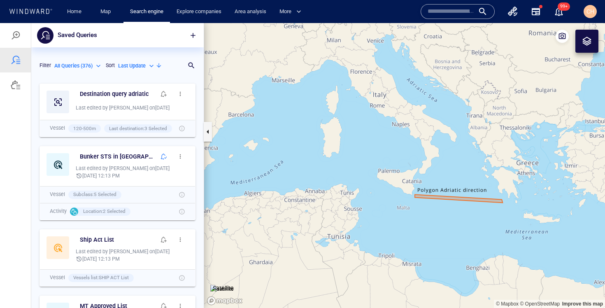
scroll to position [228, 172]
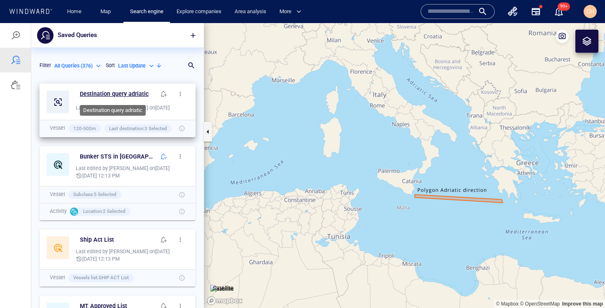
click at [121, 94] on h6 "Destination query adriatic" at bounding box center [114, 94] width 69 height 10
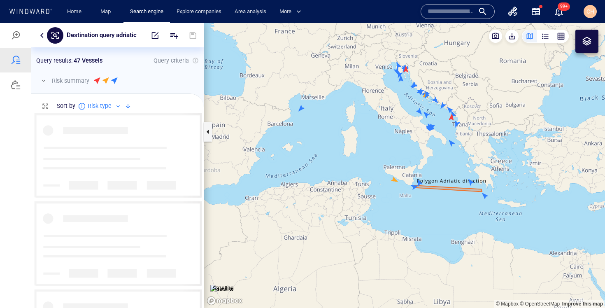
scroll to position [195, 172]
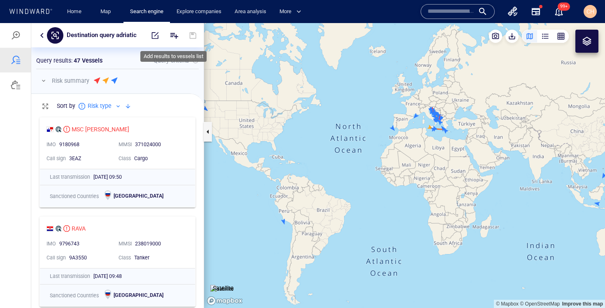
click at [174, 34] on icon "Add" at bounding box center [174, 35] width 10 height 10
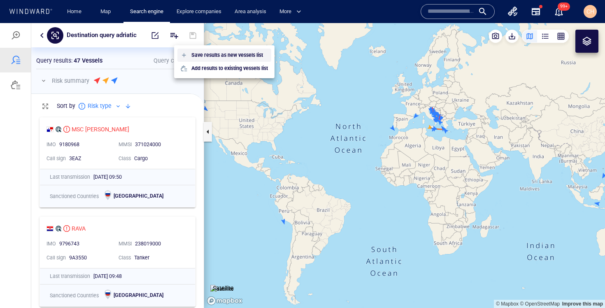
click at [202, 57] on p "Save results as new vessels list" at bounding box center [227, 54] width 72 height 7
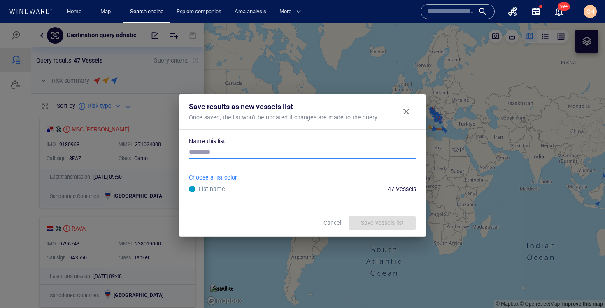
click at [203, 153] on input "text" at bounding box center [302, 152] width 227 height 12
type input "*"
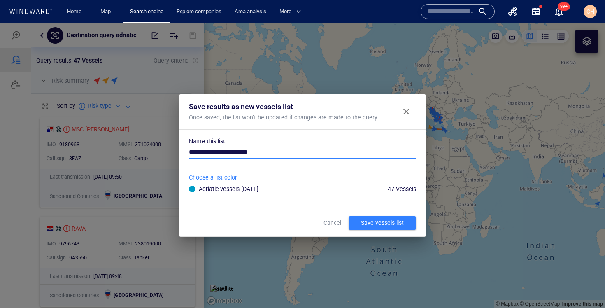
type input "**********"
click at [378, 220] on div "Save vessels list" at bounding box center [382, 223] width 46 height 14
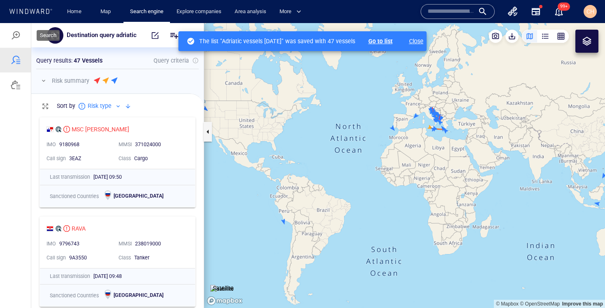
click at [16, 36] on div at bounding box center [16, 35] width 10 height 10
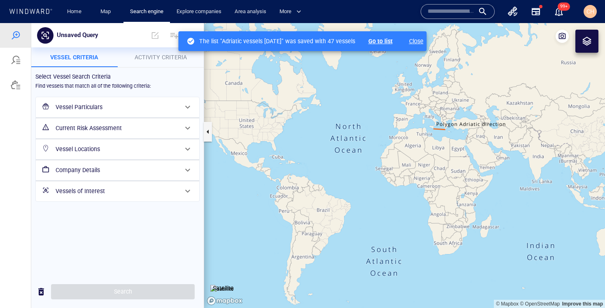
click at [98, 197] on div "Vessels of Interest" at bounding box center [116, 191] width 129 height 17
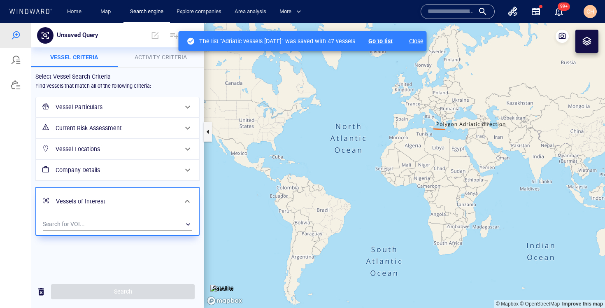
click at [98, 197] on h6 "Vessels of Interest" at bounding box center [116, 201] width 121 height 10
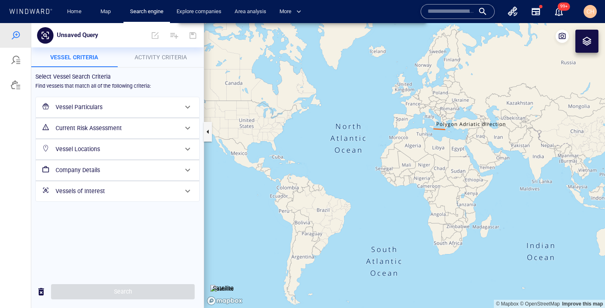
click at [94, 193] on h6 "Vessels of Interest" at bounding box center [117, 191] width 122 height 10
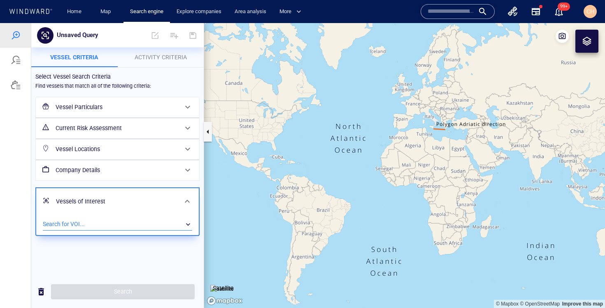
click at [90, 220] on div "​" at bounding box center [117, 224] width 149 height 12
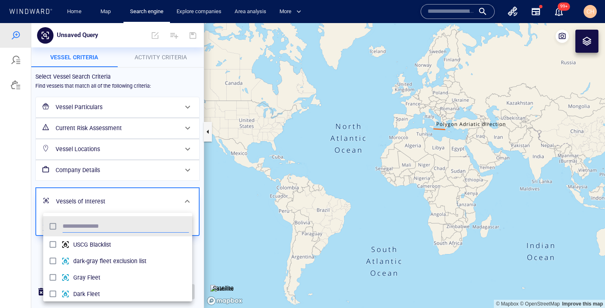
scroll to position [82, 149]
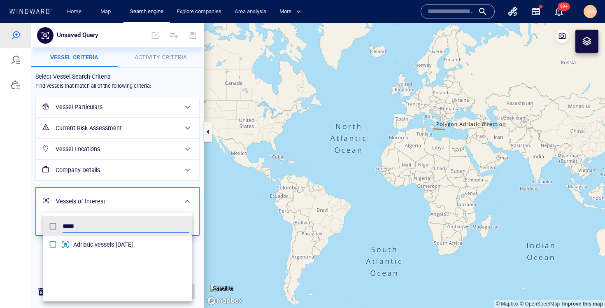
type input "*****"
click at [37, 241] on div at bounding box center [302, 165] width 605 height 285
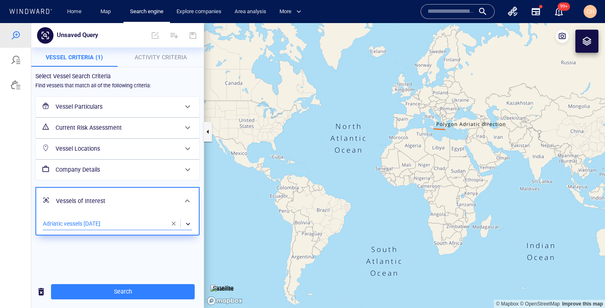
click at [173, 54] on span "Activity Criteria" at bounding box center [161, 57] width 52 height 7
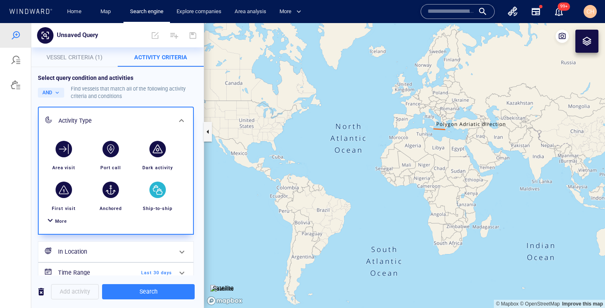
click at [155, 197] on div "button" at bounding box center [157, 189] width 23 height 23
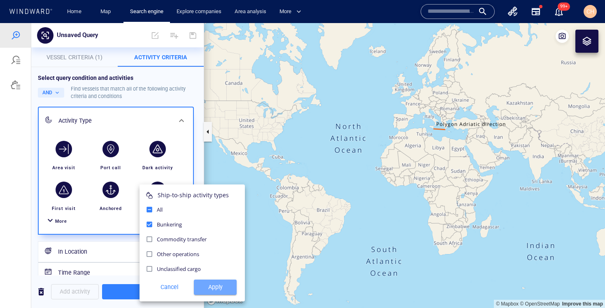
click at [212, 287] on span "Apply" at bounding box center [215, 287] width 30 height 10
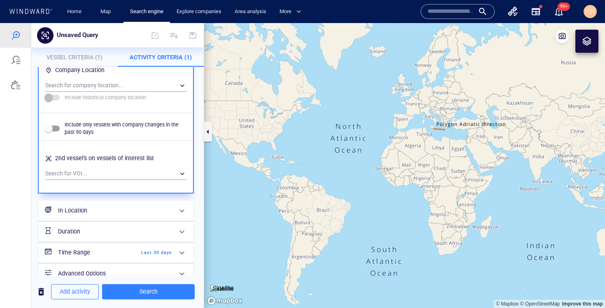
scroll to position [625, 0]
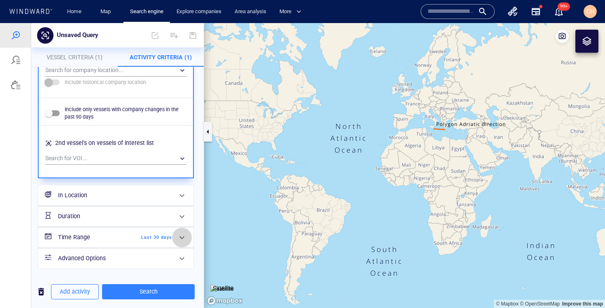
click at [174, 239] on div at bounding box center [182, 237] width 20 height 20
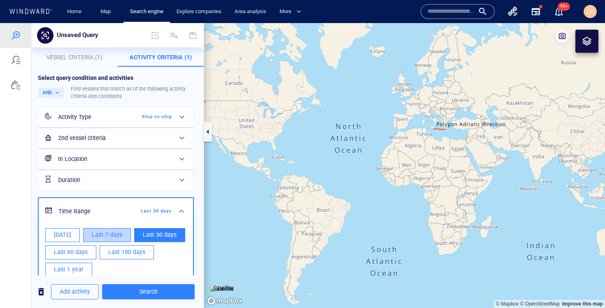
click at [109, 235] on span "Last 7 days" at bounding box center [107, 235] width 30 height 10
type input "**********"
click at [198, 230] on div "**********" at bounding box center [117, 207] width 164 height 273
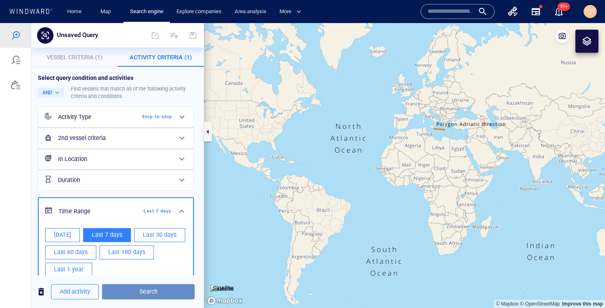
click at [143, 292] on span "Search" at bounding box center [148, 291] width 79 height 10
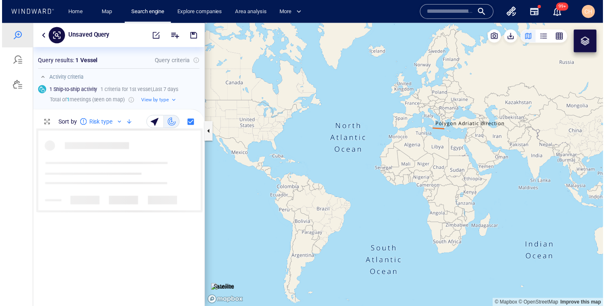
scroll to position [179, 172]
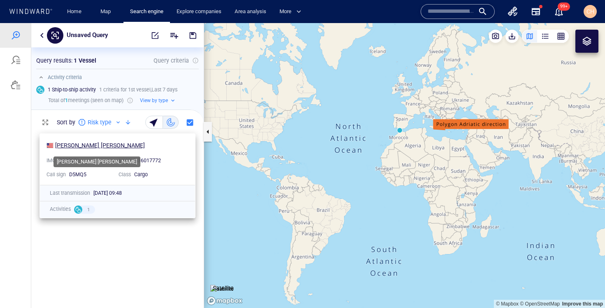
click at [73, 147] on div "MASTRO MITROS" at bounding box center [100, 145] width 90 height 10
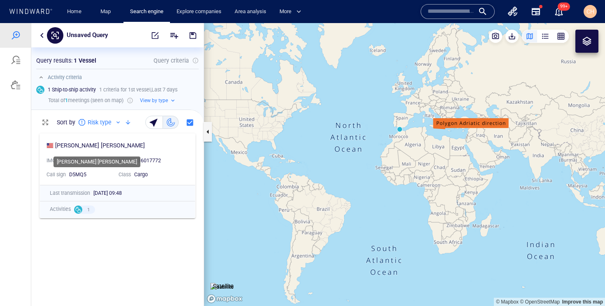
scroll to position [176, 172]
click at [16, 56] on div at bounding box center [16, 60] width 10 height 10
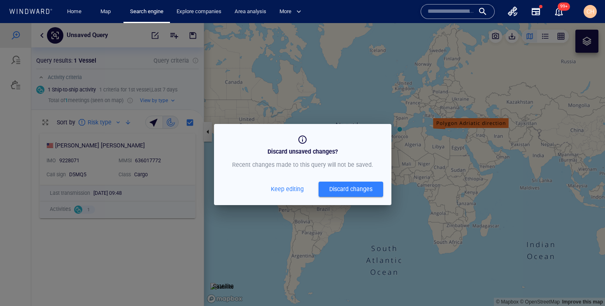
click at [340, 191] on div "Discard changes" at bounding box center [350, 189] width 43 height 10
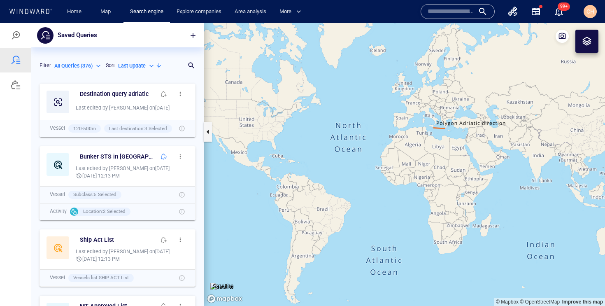
scroll to position [226, 172]
click at [163, 94] on span "button" at bounding box center [163, 94] width 7 height 7
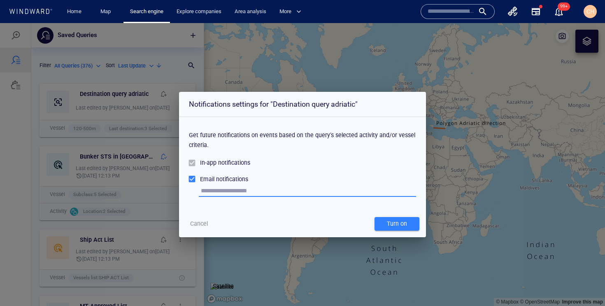
click at [251, 188] on input "text" at bounding box center [308, 191] width 215 height 12
type input "**********"
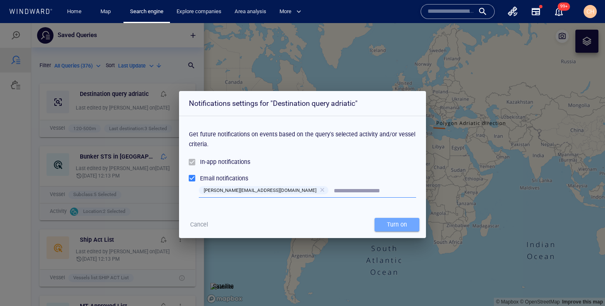
click at [392, 221] on div "Turn on" at bounding box center [396, 225] width 23 height 14
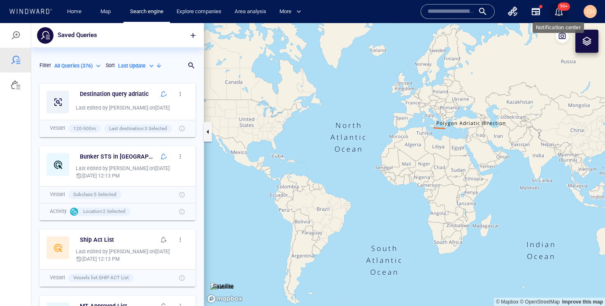
click at [557, 13] on div "button" at bounding box center [559, 12] width 10 height 10
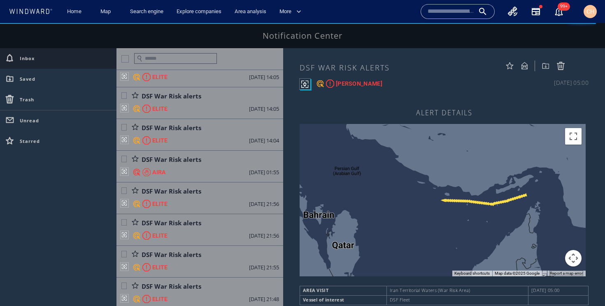
scroll to position [270, 0]
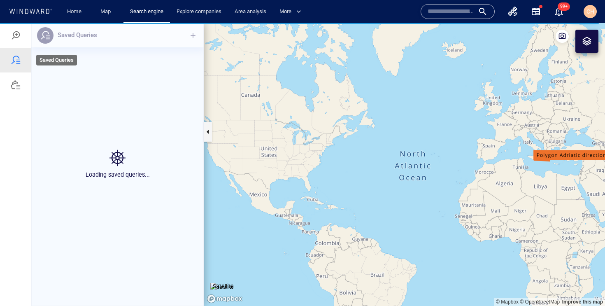
click at [15, 58] on div at bounding box center [16, 60] width 10 height 10
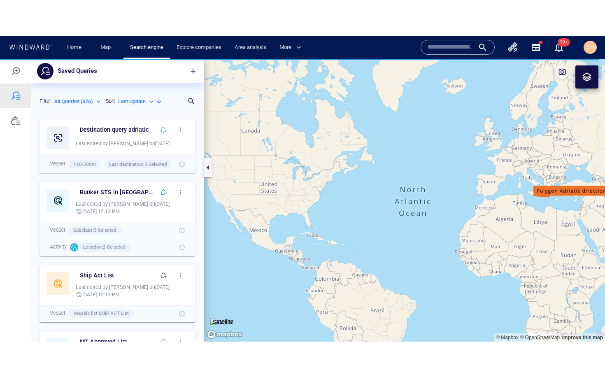
scroll to position [226, 172]
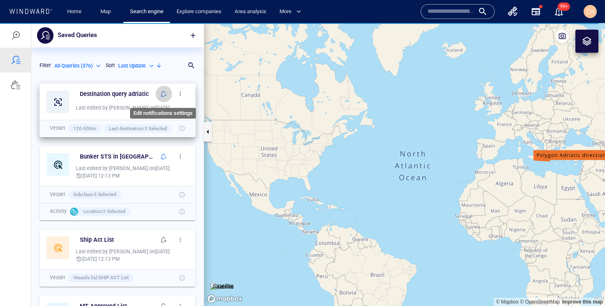
click at [165, 93] on span "button" at bounding box center [163, 94] width 7 height 7
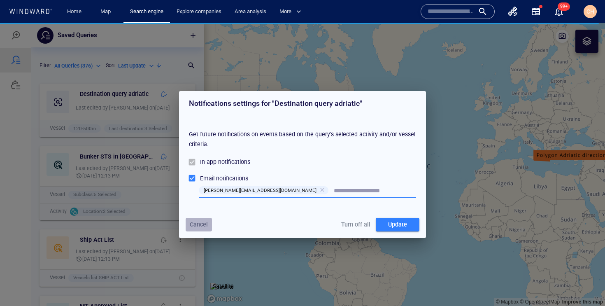
click at [194, 227] on span "Cancel" at bounding box center [199, 224] width 18 height 10
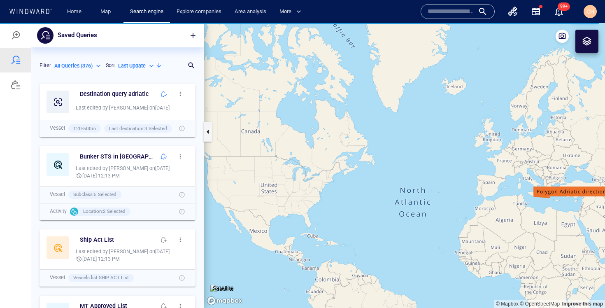
scroll to position [228, 172]
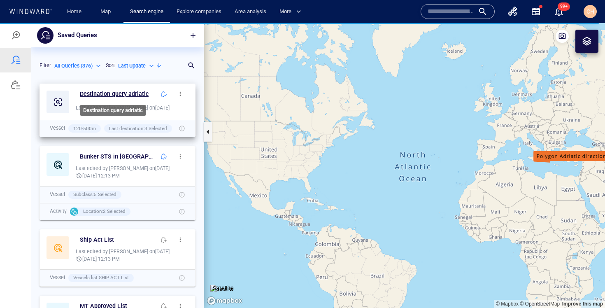
click at [121, 91] on h6 "Destination query adriatic" at bounding box center [114, 94] width 69 height 10
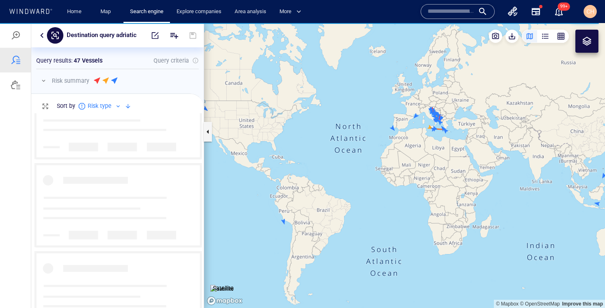
scroll to position [833, 0]
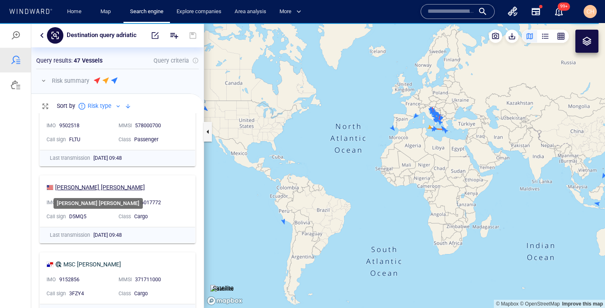
click at [88, 187] on div "MASTRO MITROS" at bounding box center [100, 187] width 90 height 10
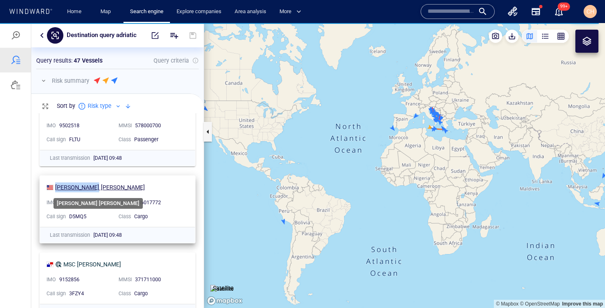
drag, startPoint x: 104, startPoint y: 185, endPoint x: 56, endPoint y: 184, distance: 47.7
click at [56, 185] on div "MASTRO MITROS" at bounding box center [113, 187] width 135 height 10
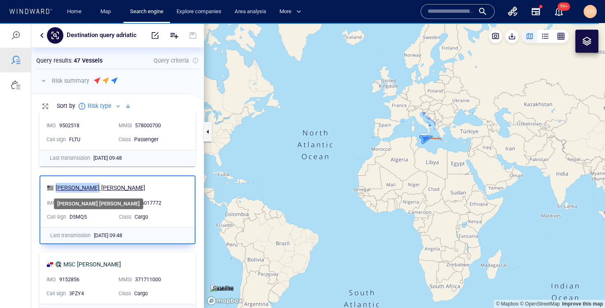
copy div "MASTRO MITROS"
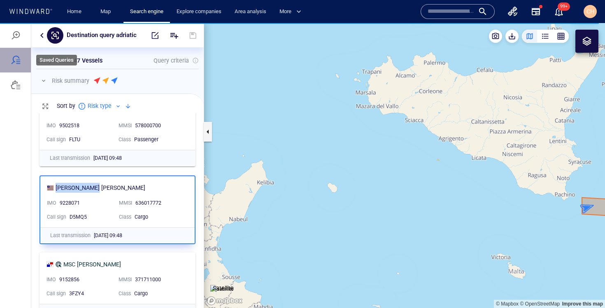
click at [19, 58] on div at bounding box center [16, 60] width 10 height 10
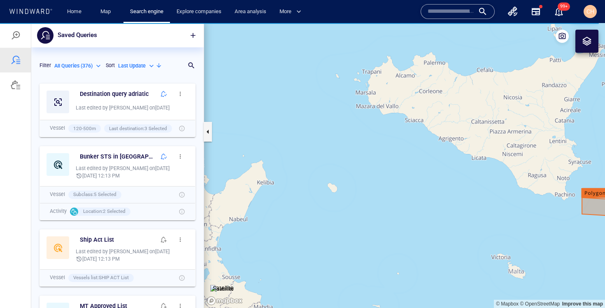
scroll to position [228, 172]
click at [166, 94] on span "button" at bounding box center [163, 94] width 7 height 7
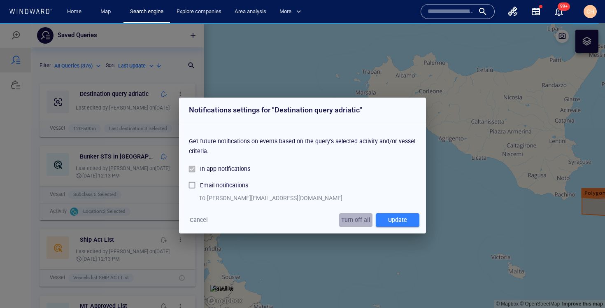
click at [355, 219] on span "Turn off all" at bounding box center [355, 220] width 29 height 10
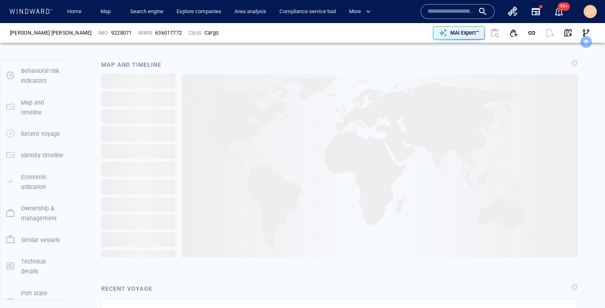
scroll to position [99, 0]
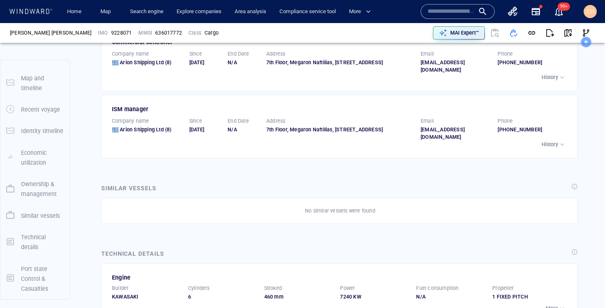
scroll to position [1518, 0]
click at [557, 145] on p "History" at bounding box center [549, 144] width 16 height 7
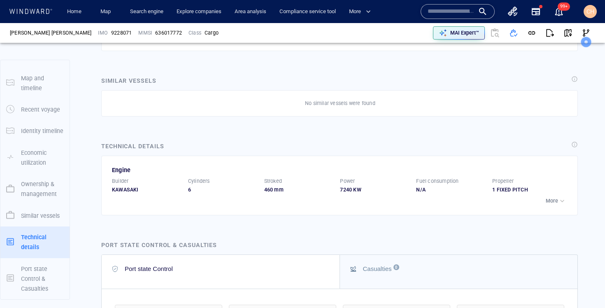
scroll to position [1662, 0]
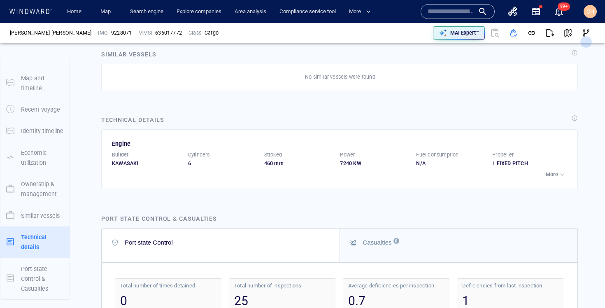
click at [553, 173] on p "More" at bounding box center [551, 174] width 12 height 7
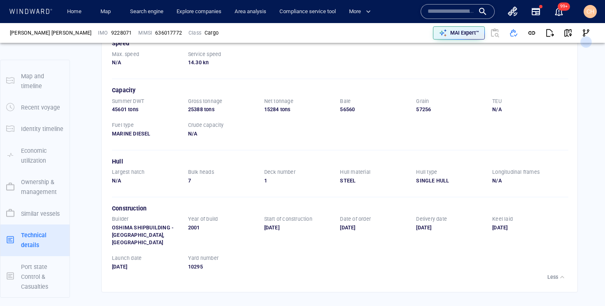
scroll to position [1873, 0]
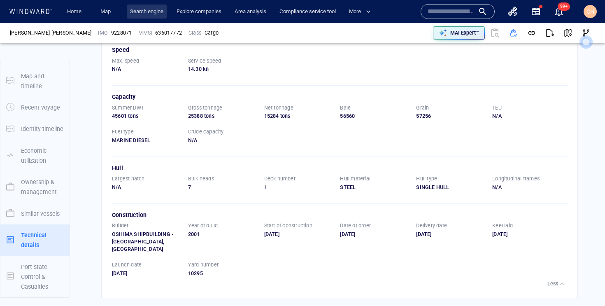
click at [145, 8] on link "Search engine" at bounding box center [147, 12] width 40 height 14
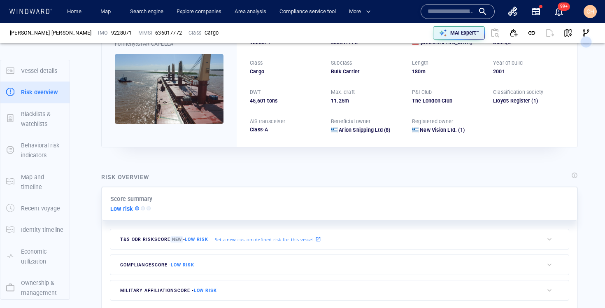
scroll to position [21, 0]
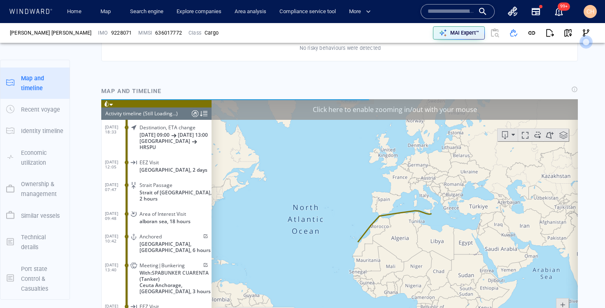
scroll to position [2768, 0]
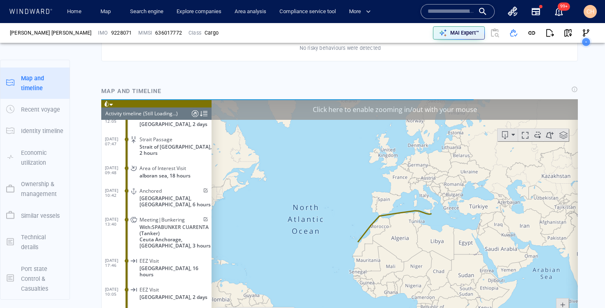
click at [142, 111] on header "Activity timeline (Still Loading...)" at bounding box center [156, 113] width 110 height 12
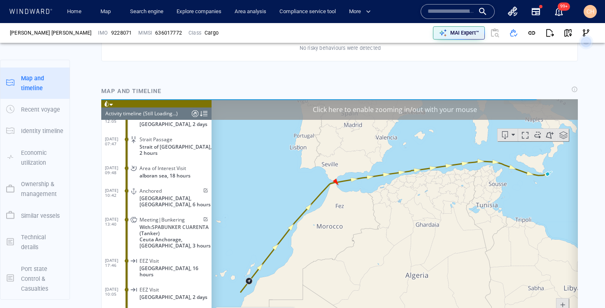
click at [140, 113] on div "Activity timeline" at bounding box center [123, 113] width 36 height 12
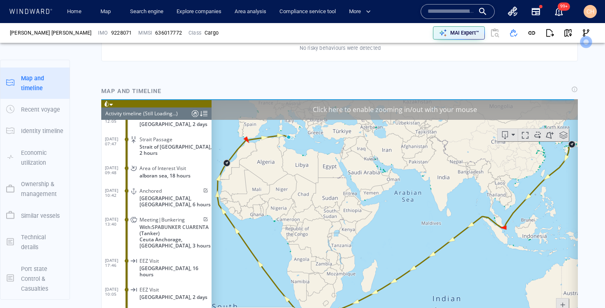
click at [373, 111] on div "Click here to enable zooming in/out with your mouse" at bounding box center [394, 109] width 366 height 21
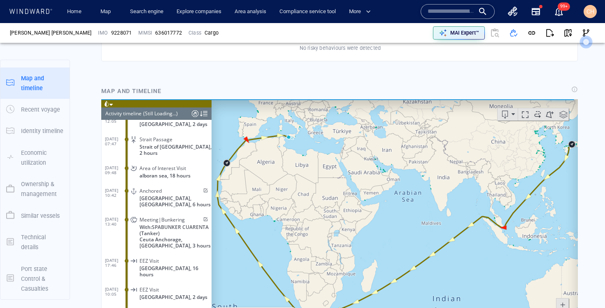
click at [141, 114] on div "Activity timeline" at bounding box center [123, 113] width 36 height 12
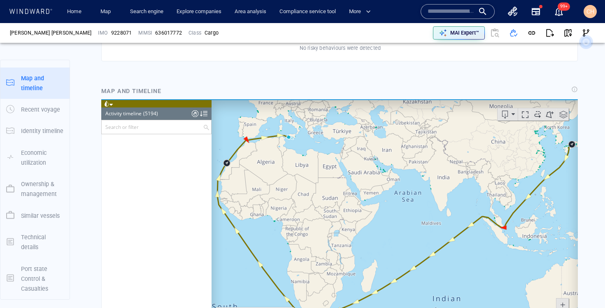
scroll to position [117299, 0]
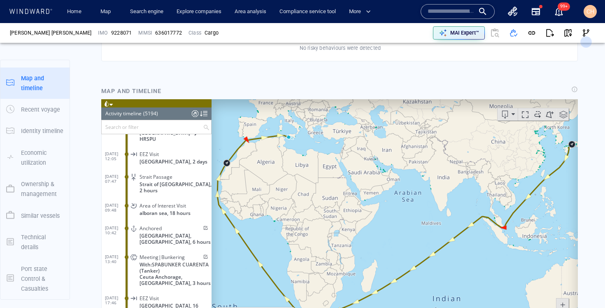
click at [115, 126] on input "text" at bounding box center [152, 127] width 101 height 14
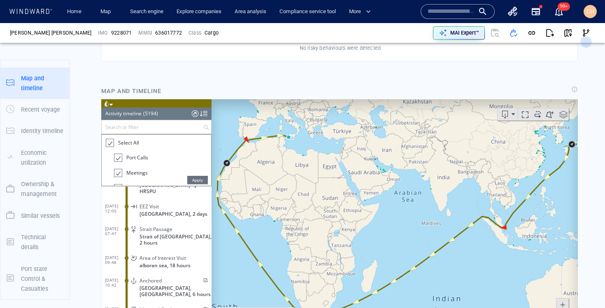
click at [111, 142] on div at bounding box center [109, 142] width 8 height 9
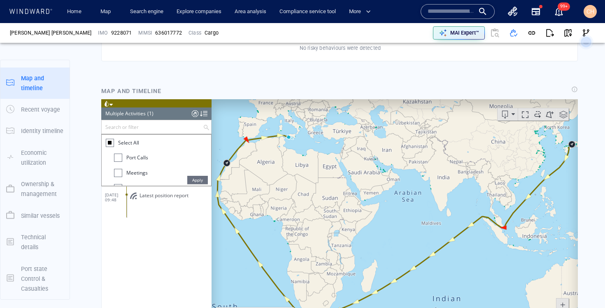
click at [120, 170] on div at bounding box center [118, 172] width 8 height 8
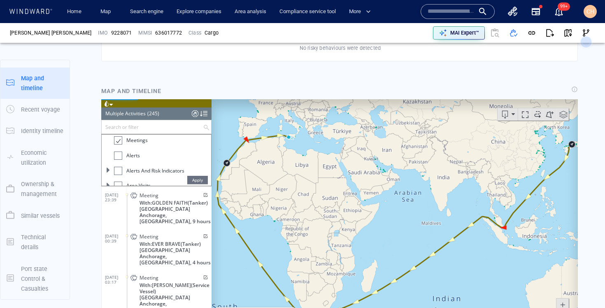
scroll to position [33, 0]
click at [195, 179] on span "Apply" at bounding box center [197, 179] width 21 height 8
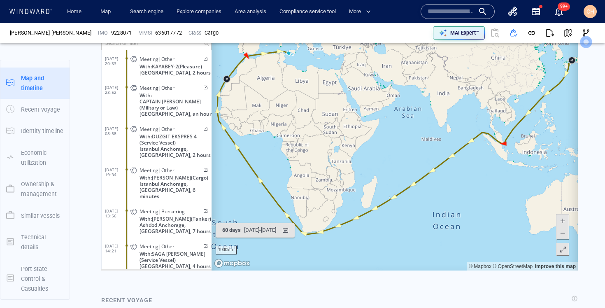
scroll to position [4414, 0]
click at [107, 11] on link "Map" at bounding box center [107, 12] width 20 height 14
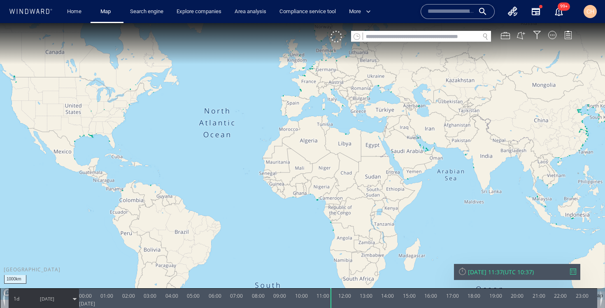
click at [378, 35] on input "text" at bounding box center [421, 36] width 116 height 11
paste input "**********"
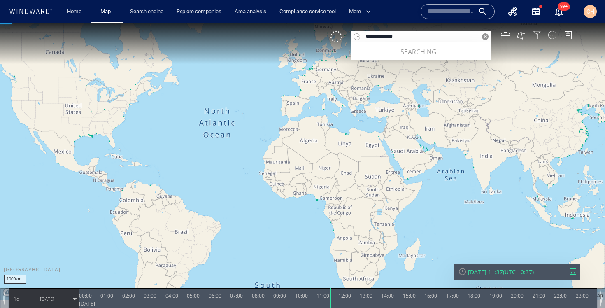
type input "**********"
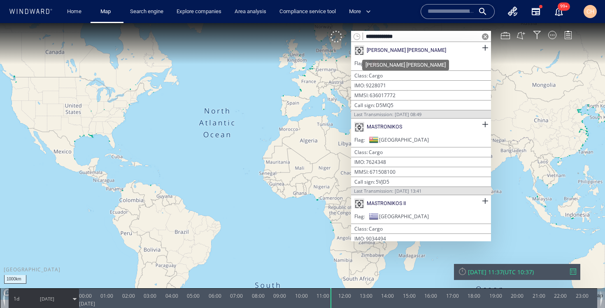
click at [393, 47] on div "MASTRO MITROS" at bounding box center [406, 49] width 79 height 7
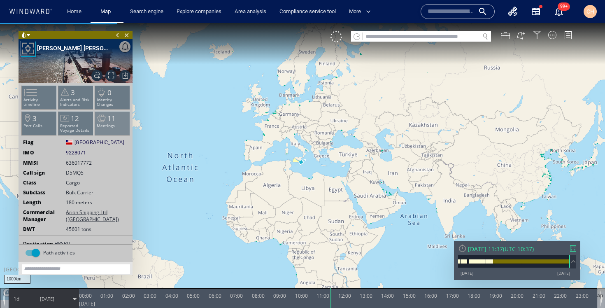
click at [101, 117] on span at bounding box center [101, 119] width 12 height 12
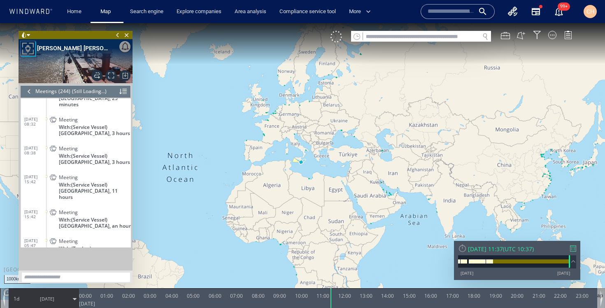
scroll to position [5372, 0]
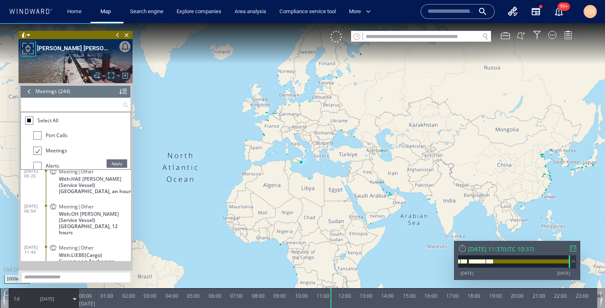
click at [47, 102] on input "text" at bounding box center [71, 105] width 101 height 14
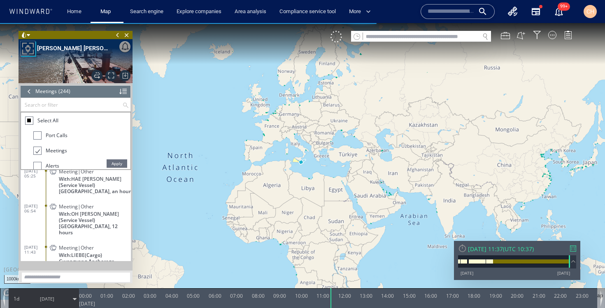
click at [114, 165] on span "Apply" at bounding box center [117, 163] width 21 height 8
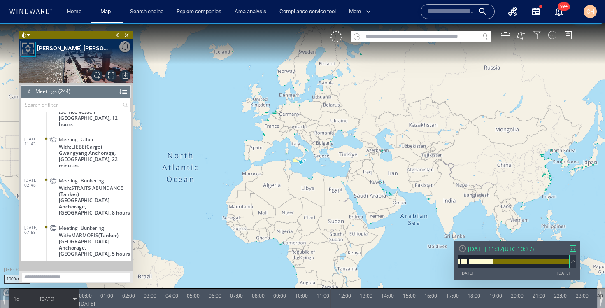
scroll to position [5528, 0]
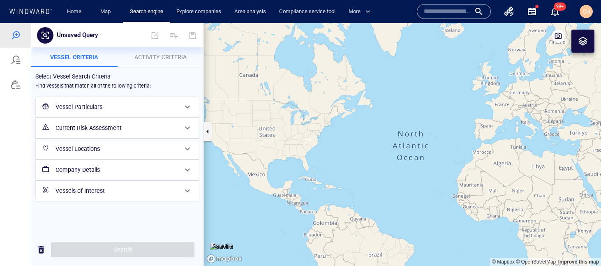
click at [442, 11] on input "text" at bounding box center [447, 11] width 47 height 12
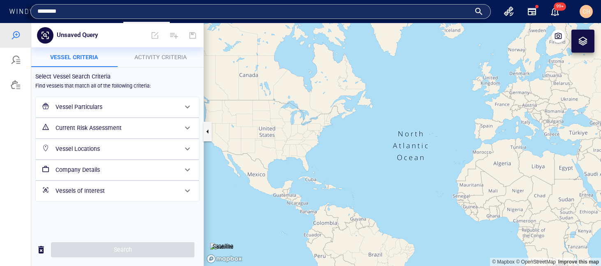
type input "********"
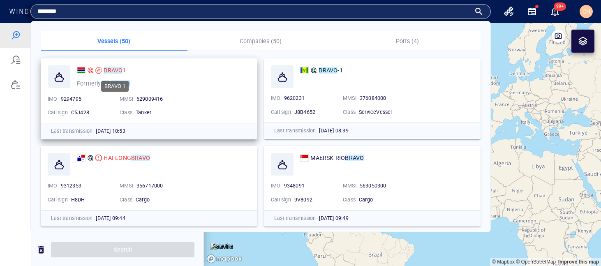
click at [111, 69] on mark "BRAVO" at bounding box center [113, 70] width 19 height 7
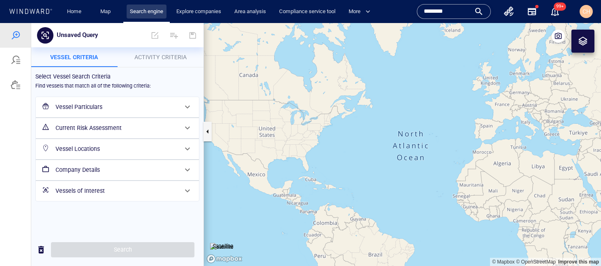
click at [144, 8] on link "Search engine" at bounding box center [147, 12] width 40 height 14
click at [17, 84] on div at bounding box center [16, 85] width 10 height 10
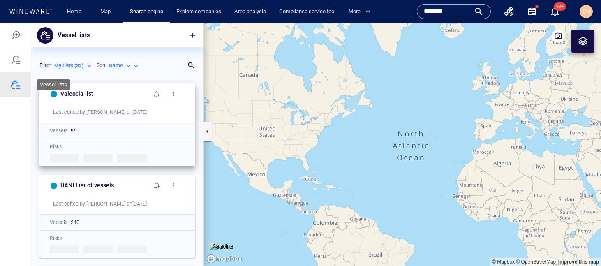
scroll to position [187, 172]
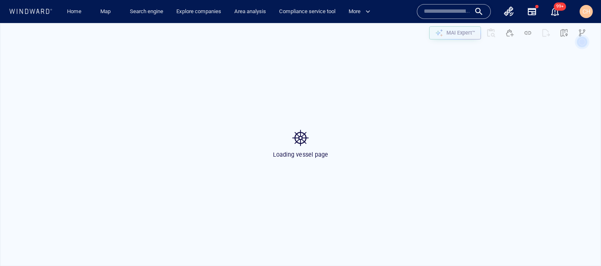
click at [447, 116] on div "Loading vessel page" at bounding box center [300, 144] width 601 height 243
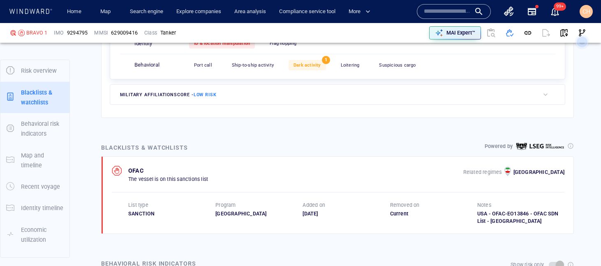
scroll to position [43, 0]
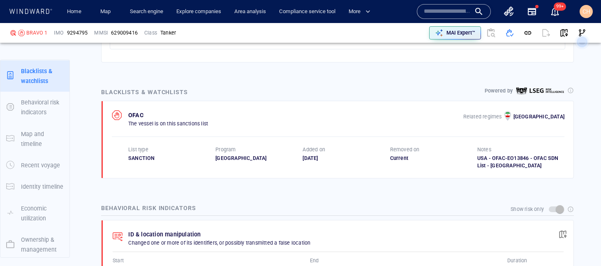
scroll to position [491, 0]
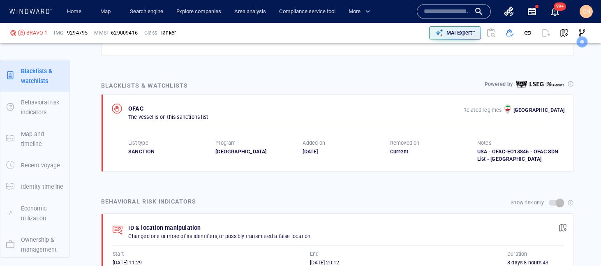
drag, startPoint x: 337, startPoint y: 153, endPoint x: 293, endPoint y: 152, distance: 44.4
click at [292, 152] on div "List type SANCTION Program [GEOGRAPHIC_DATA] Added on [DATE] Removed on Current…" at bounding box center [346, 150] width 436 height 23
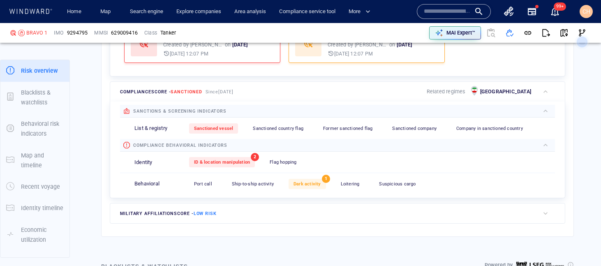
scroll to position [311, 0]
click at [545, 32] on span "button" at bounding box center [546, 33] width 8 height 8
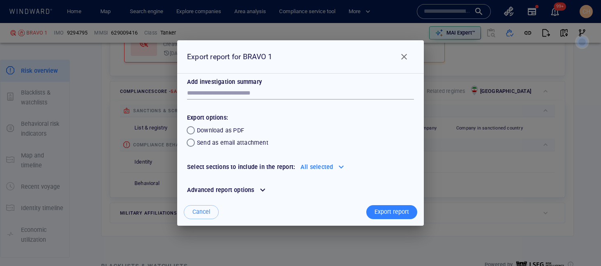
click at [390, 213] on div "Export report" at bounding box center [392, 212] width 38 height 14
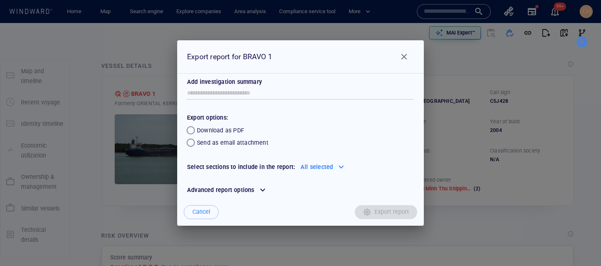
scroll to position [0, 0]
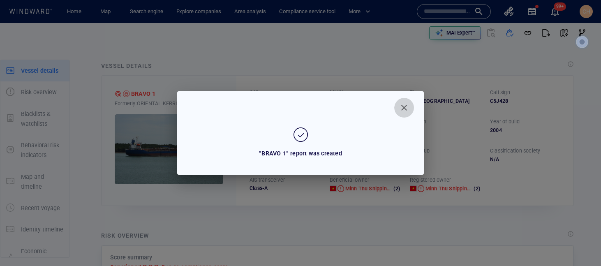
click at [404, 107] on span "Close" at bounding box center [404, 108] width 10 height 10
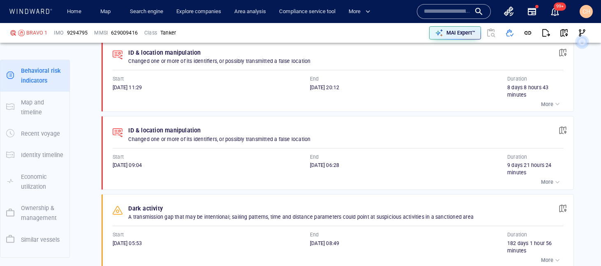
scroll to position [667, 0]
